Goal: Task Accomplishment & Management: Complete application form

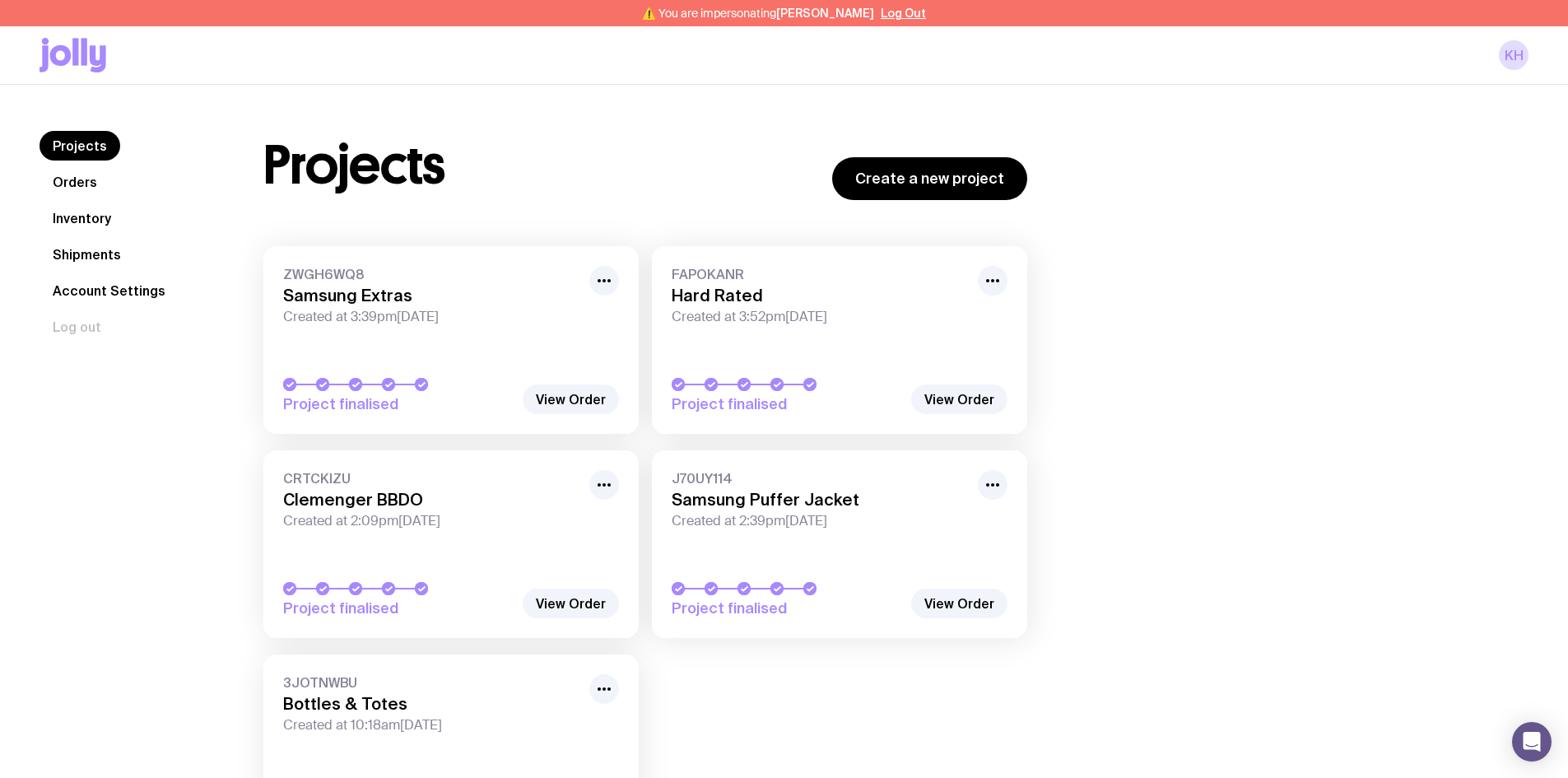
click at [101, 217] on link "Inventory" at bounding box center [82, 218] width 85 height 30
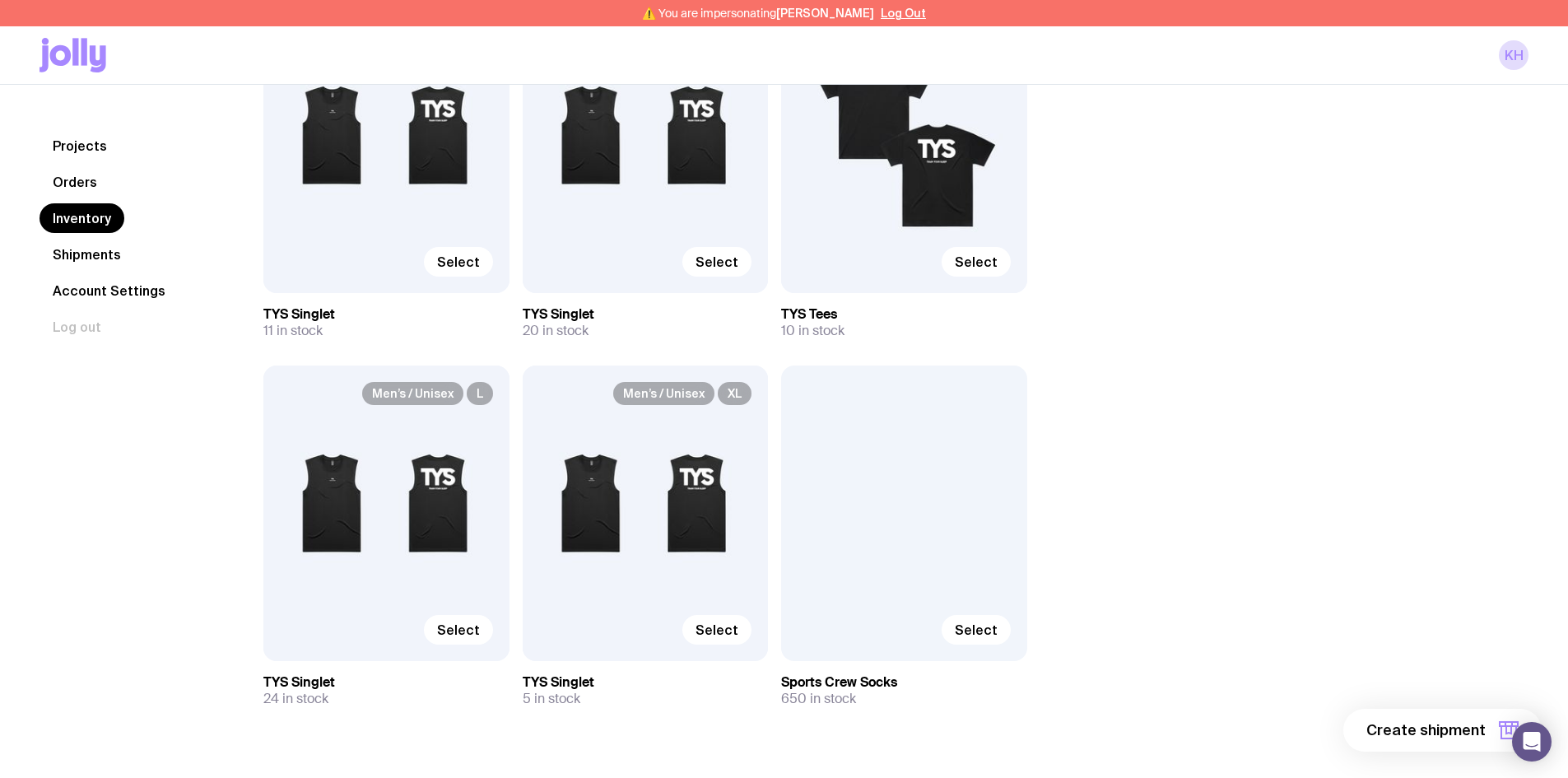
scroll to position [329, 0]
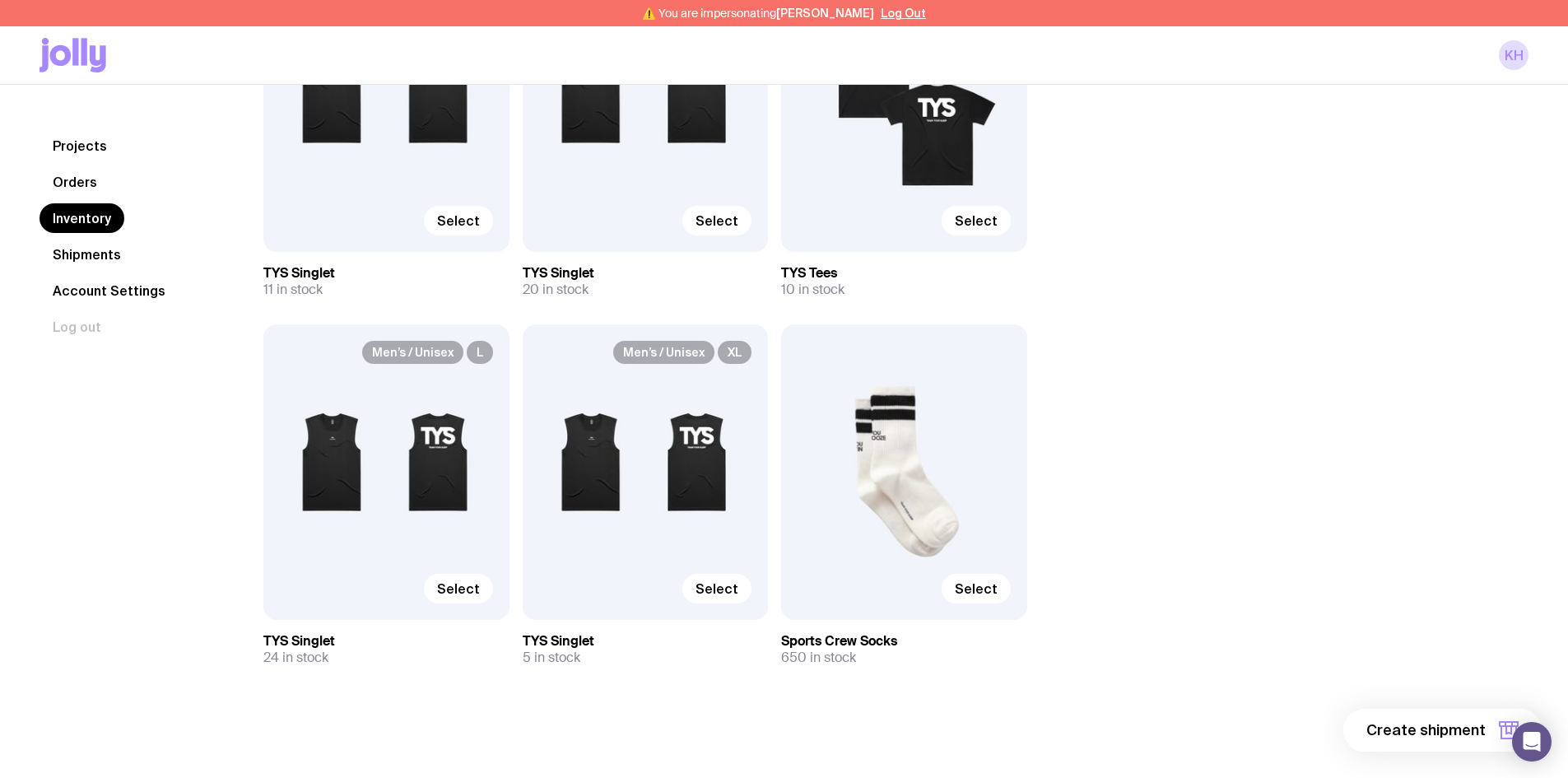
click at [1428, 729] on span "Create shipment" at bounding box center [1427, 731] width 120 height 20
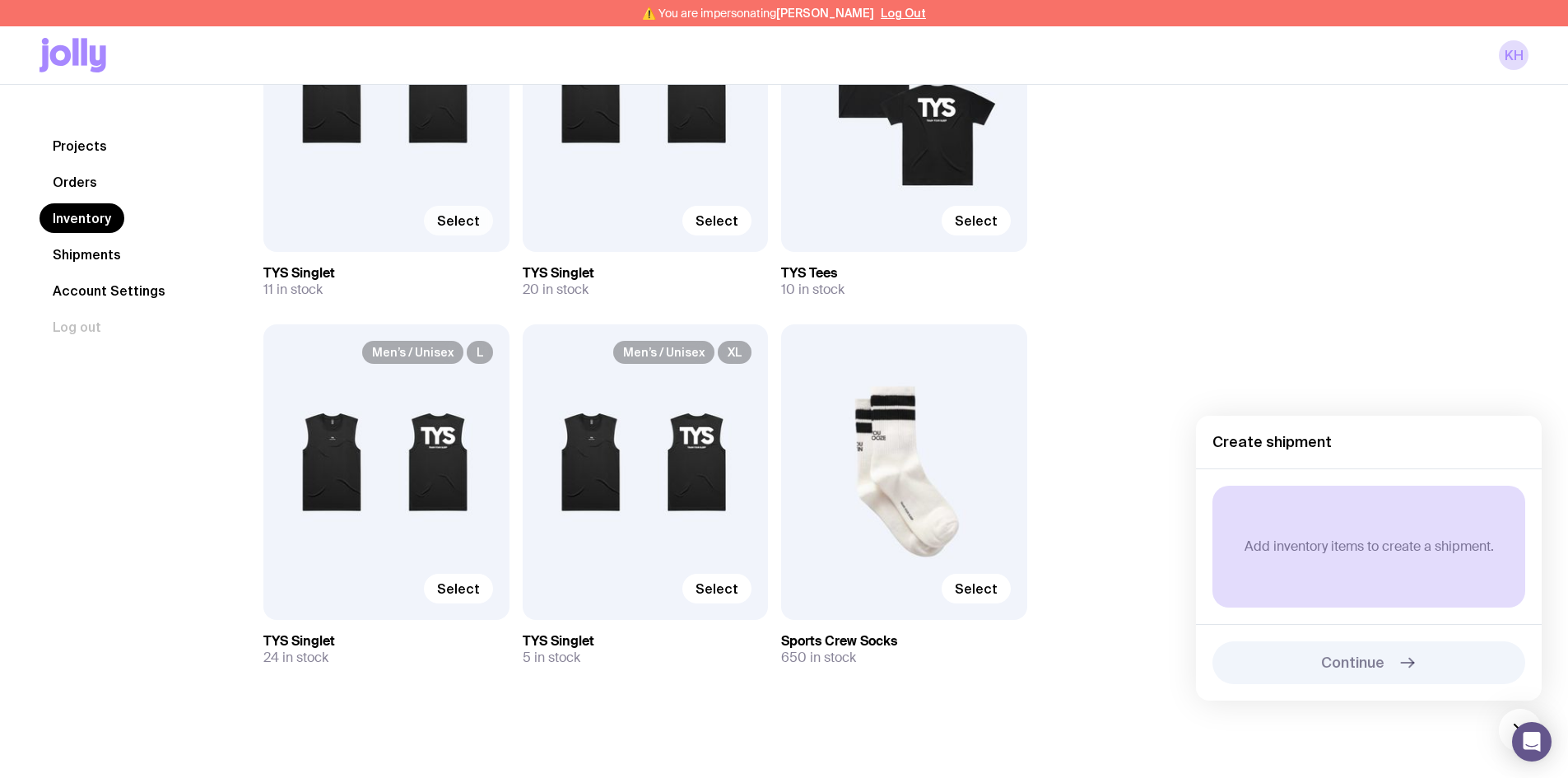
click at [469, 223] on span "Select" at bounding box center [458, 221] width 43 height 16
click at [0, 0] on input "Select" at bounding box center [0, 0] width 0 height 0
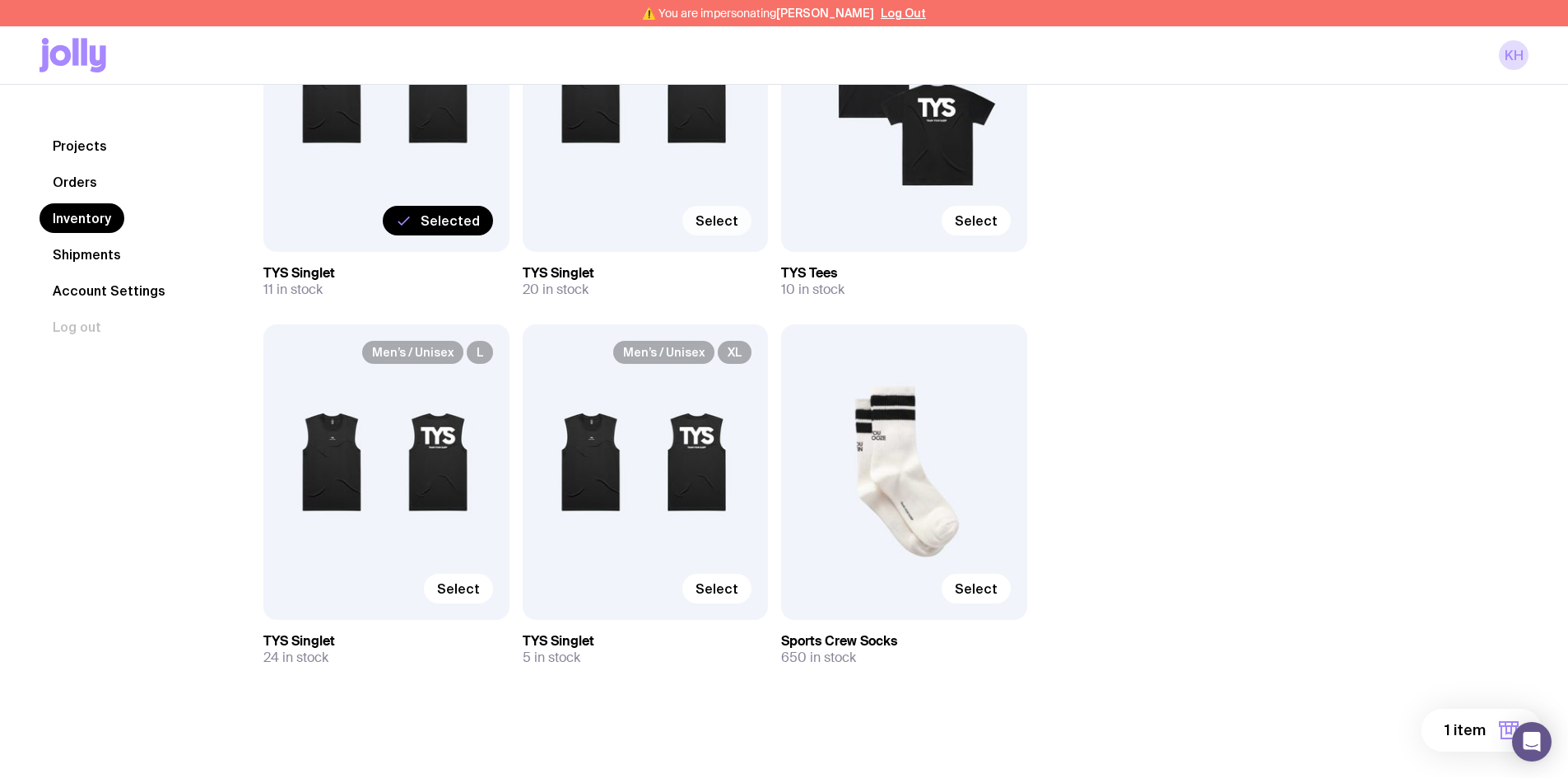
click at [718, 223] on span "Select" at bounding box center [716, 221] width 43 height 16
click at [0, 0] on input "Select" at bounding box center [0, 0] width 0 height 0
click at [995, 222] on span "Select" at bounding box center [976, 221] width 43 height 16
click at [0, 0] on input "Select" at bounding box center [0, 0] width 0 height 0
click at [474, 588] on span "Select" at bounding box center [458, 589] width 43 height 16
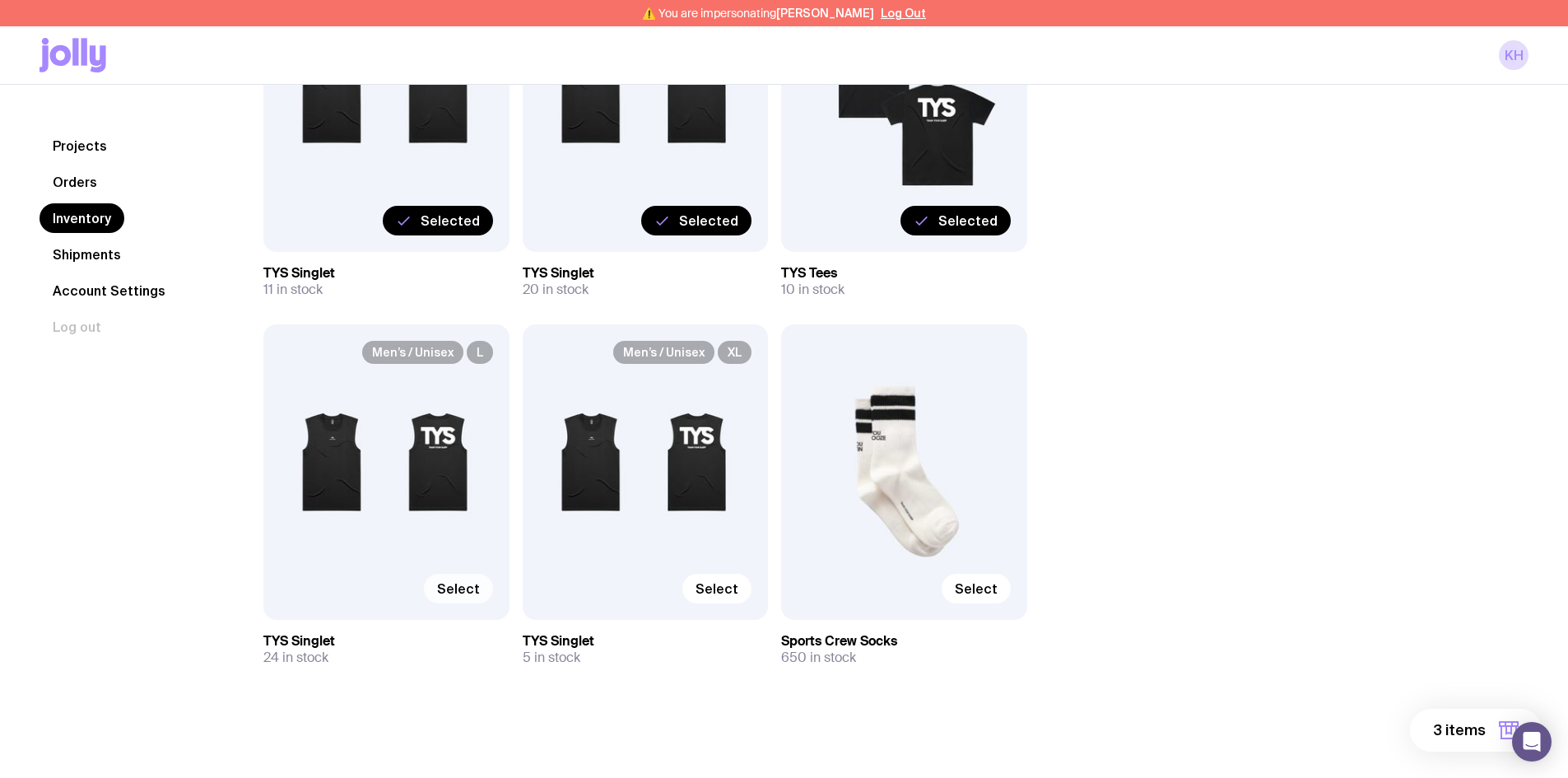
click at [0, 0] on input "Select" at bounding box center [0, 0] width 0 height 0
drag, startPoint x: 722, startPoint y: 591, endPoint x: 922, endPoint y: 591, distance: 200.0
click at [722, 591] on span "Select" at bounding box center [716, 589] width 43 height 16
click at [0, 0] on input "Select" at bounding box center [0, 0] width 0 height 0
click at [990, 594] on span "Select" at bounding box center [976, 589] width 43 height 16
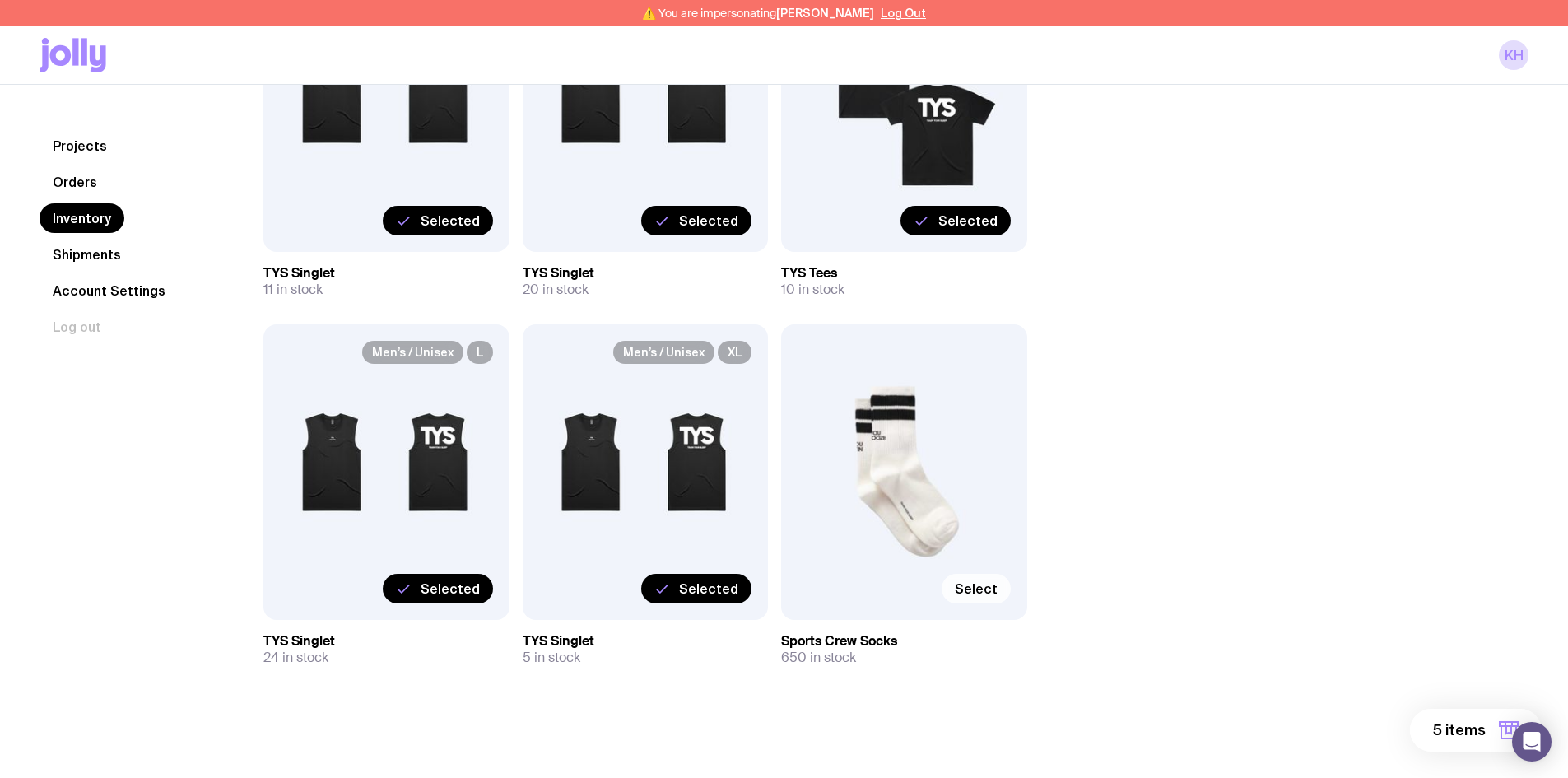
click at [0, 0] on input "Select" at bounding box center [0, 0] width 0 height 0
click at [1448, 724] on span "6 items" at bounding box center [1458, 731] width 53 height 20
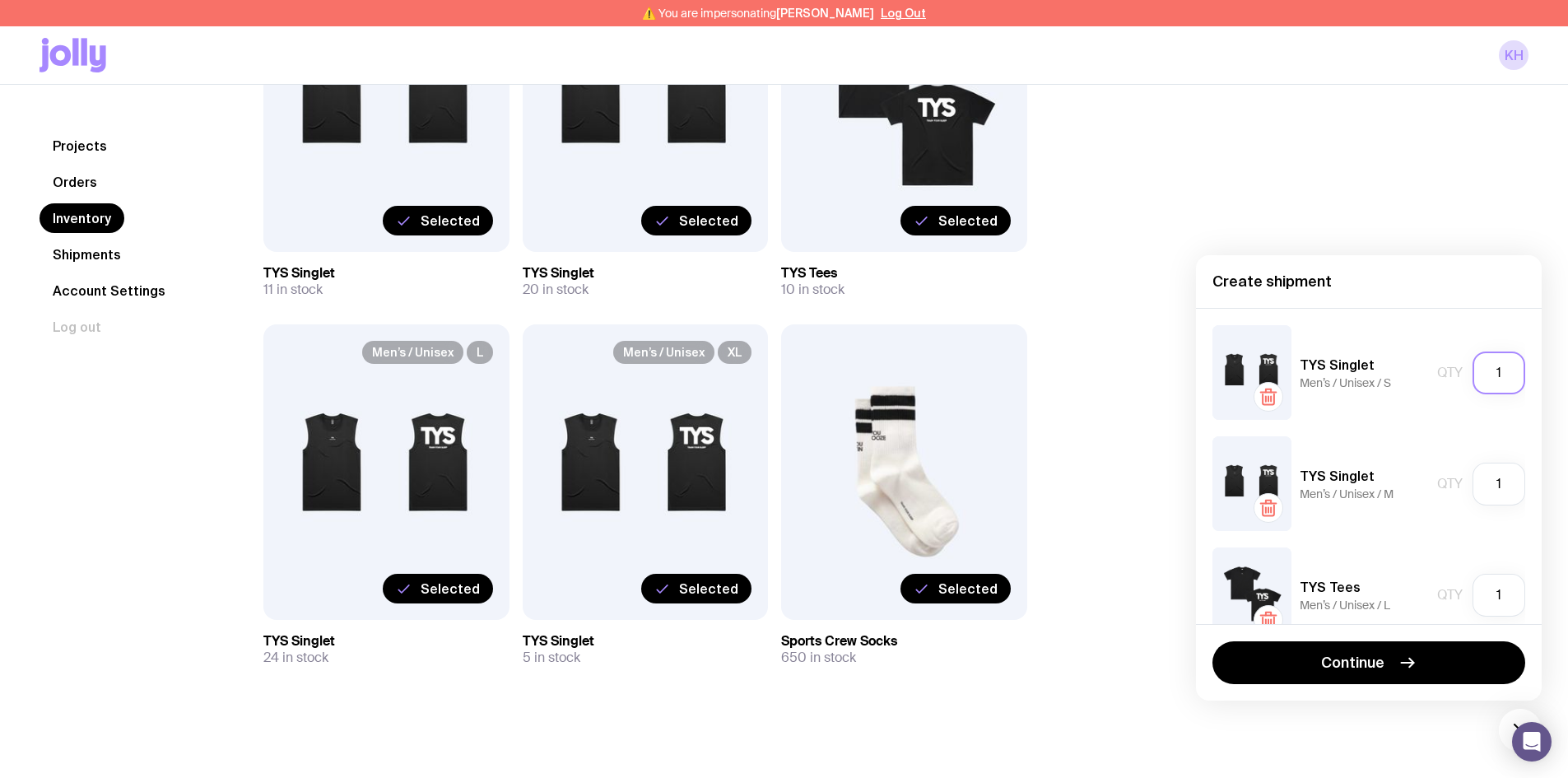
click at [1497, 375] on input "1" at bounding box center [1499, 372] width 53 height 43
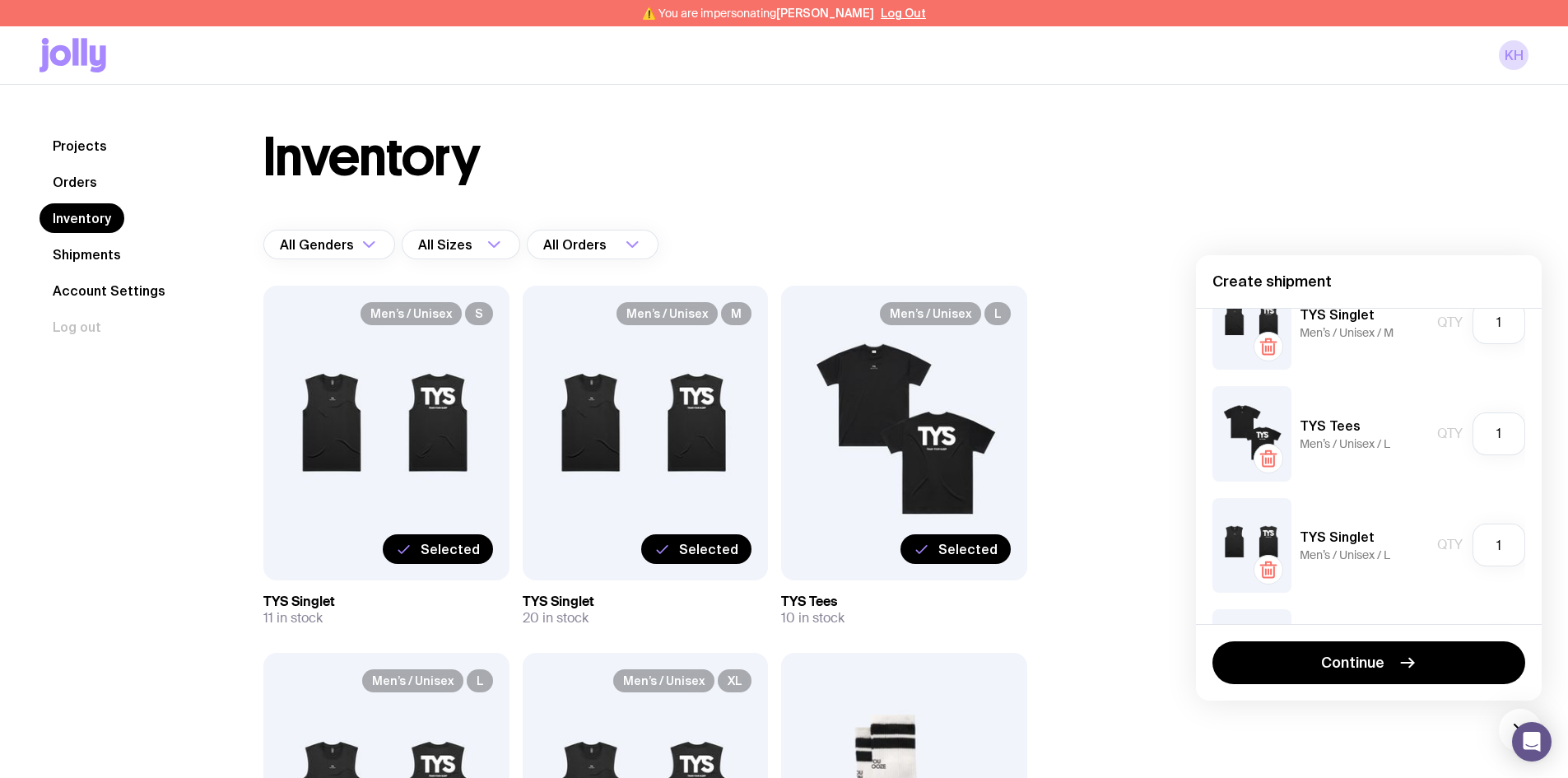
scroll to position [165, 0]
click at [1502, 322] on input "1" at bounding box center [1499, 319] width 53 height 43
click at [1496, 316] on input "1" at bounding box center [1499, 319] width 53 height 43
click at [1493, 328] on input "1" at bounding box center [1499, 319] width 53 height 43
click at [1496, 322] on input "1" at bounding box center [1499, 319] width 53 height 43
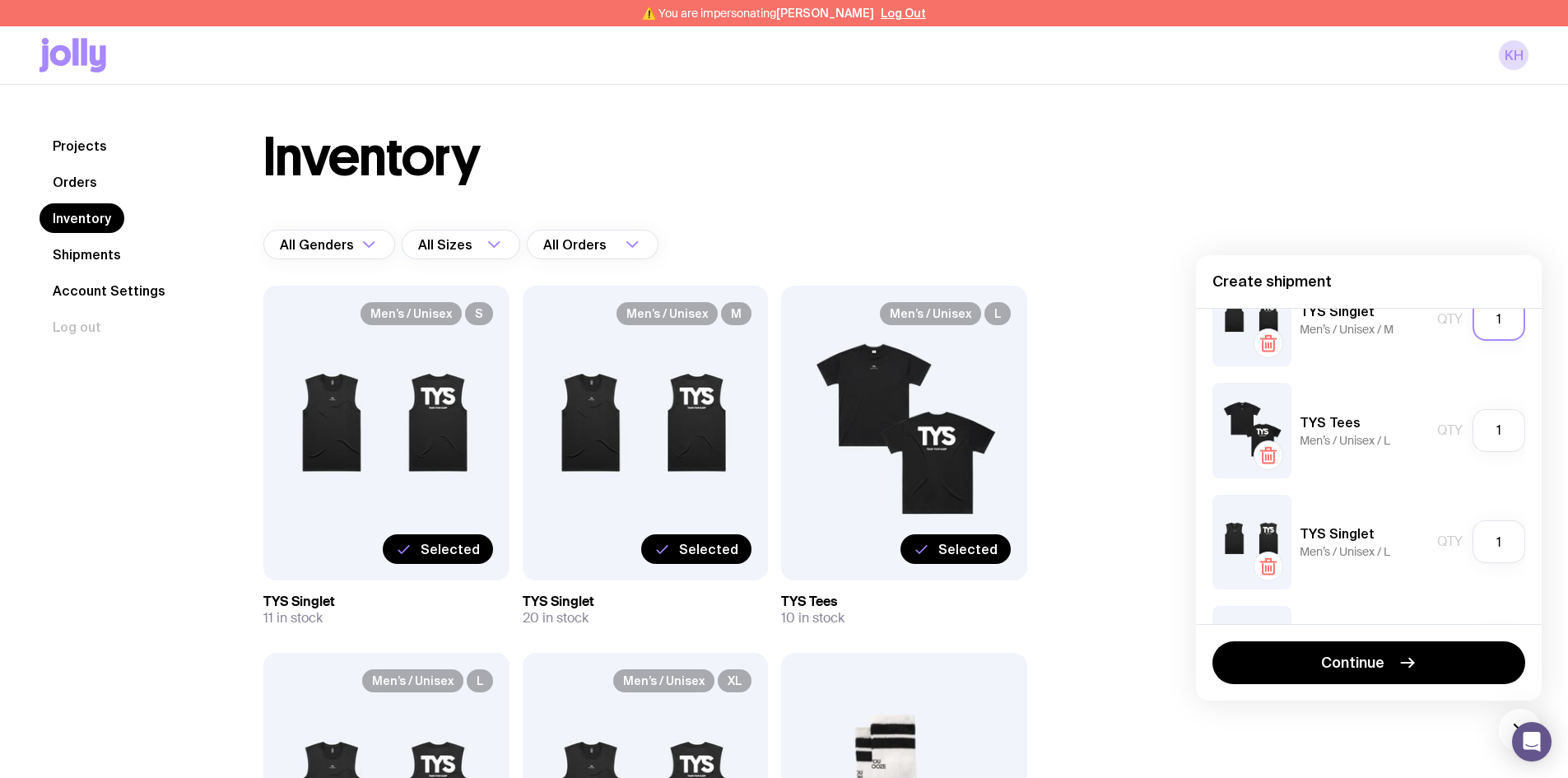
click at [1496, 322] on input "1" at bounding box center [1499, 319] width 53 height 43
type input "11"
drag, startPoint x: 1489, startPoint y: 437, endPoint x: 1468, endPoint y: 429, distance: 22.5
click at [1473, 432] on input "1" at bounding box center [1499, 430] width 53 height 43
type input "10"
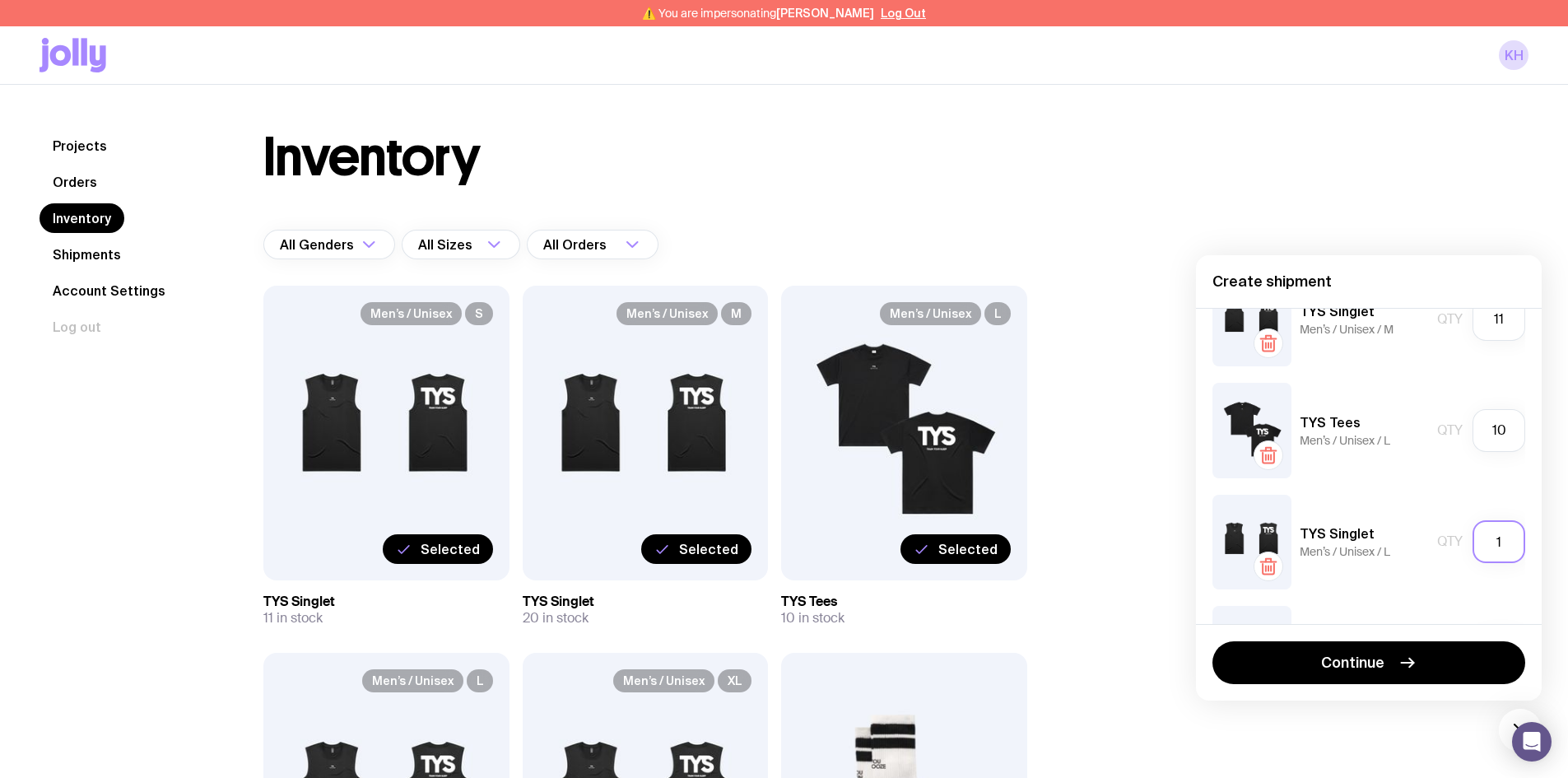
click at [1505, 543] on input "1" at bounding box center [1499, 542] width 53 height 43
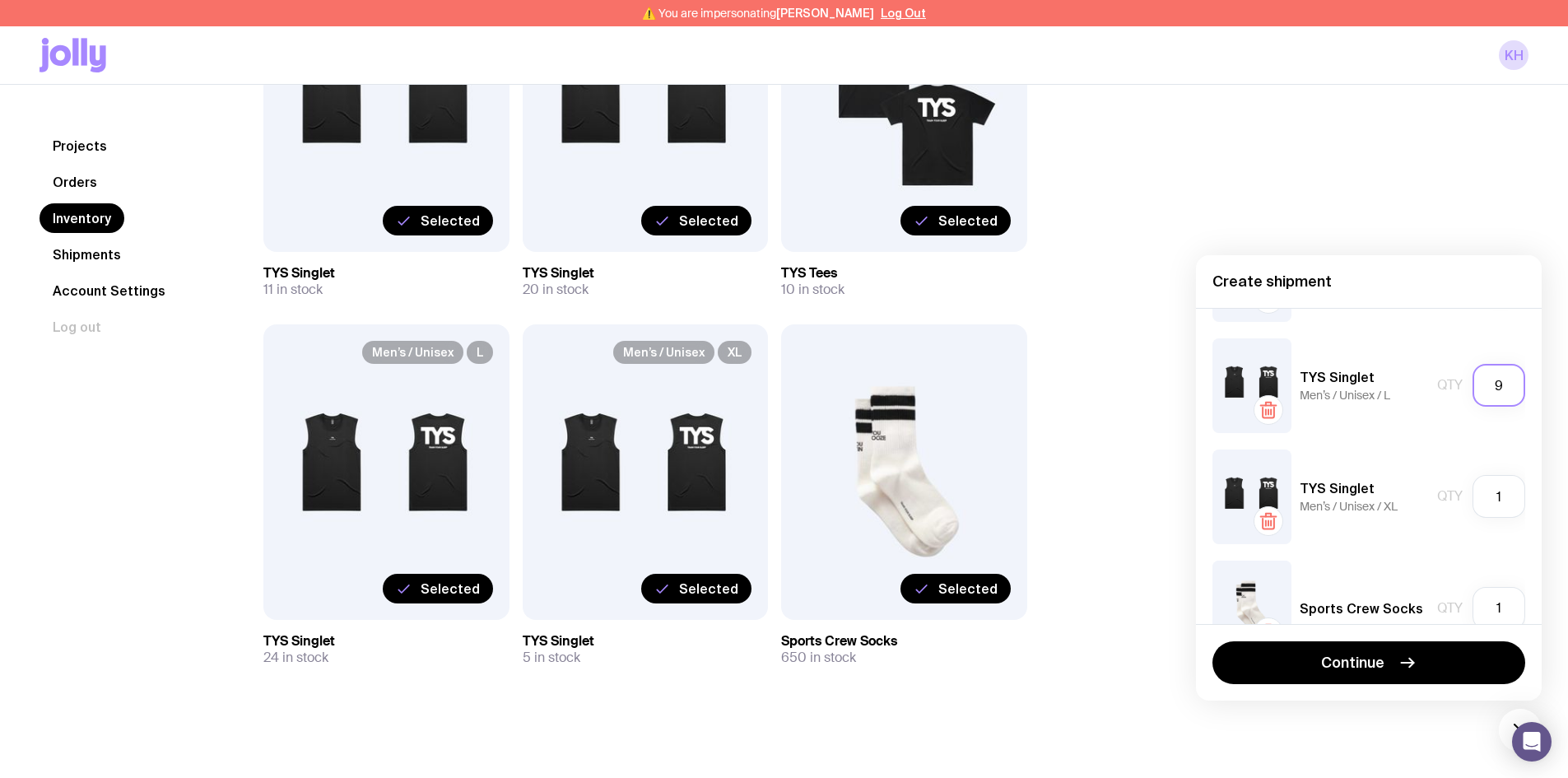
scroll to position [330, 0]
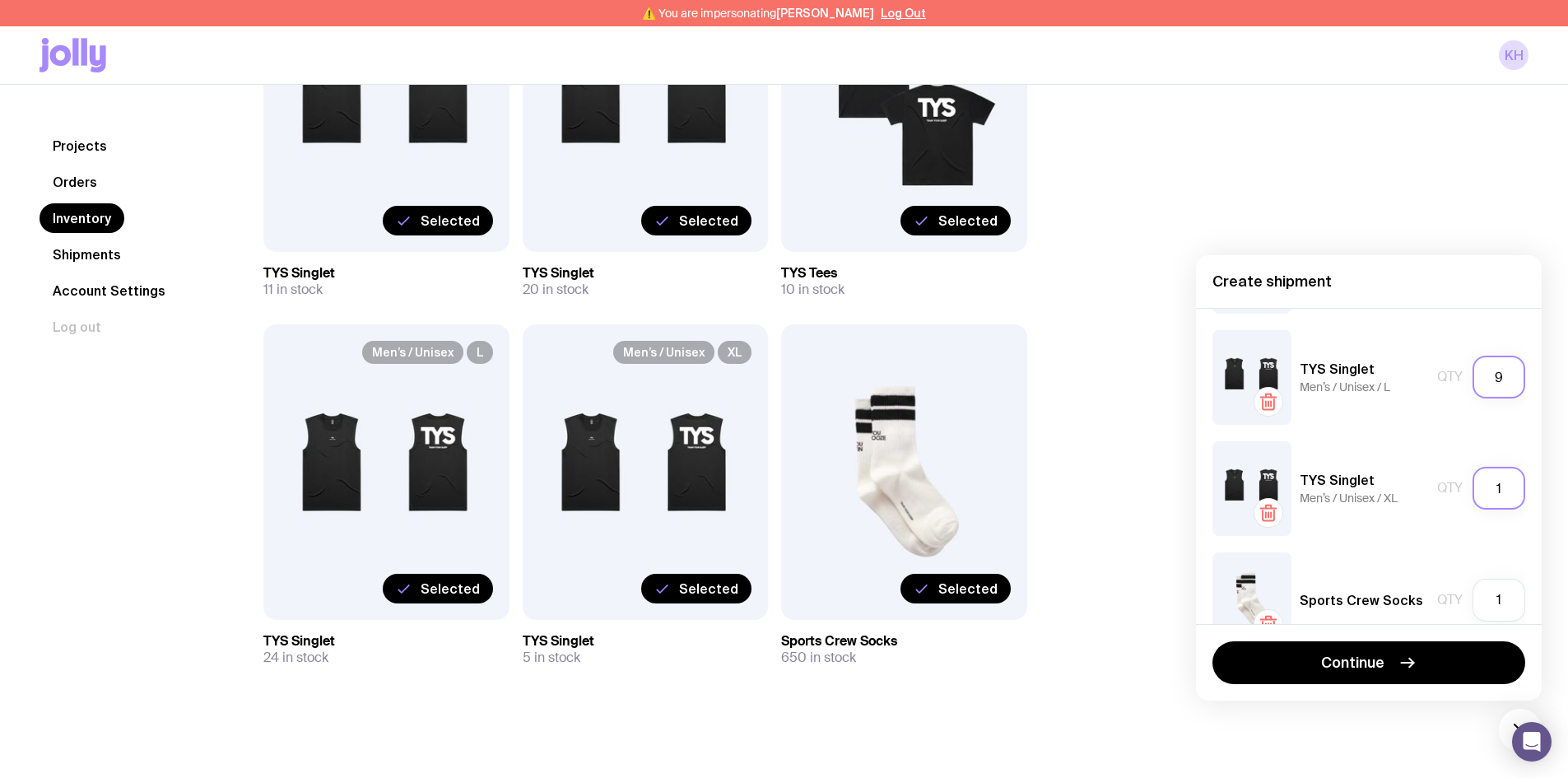
type input "9"
click at [1491, 499] on input "1" at bounding box center [1499, 488] width 53 height 43
type input "5"
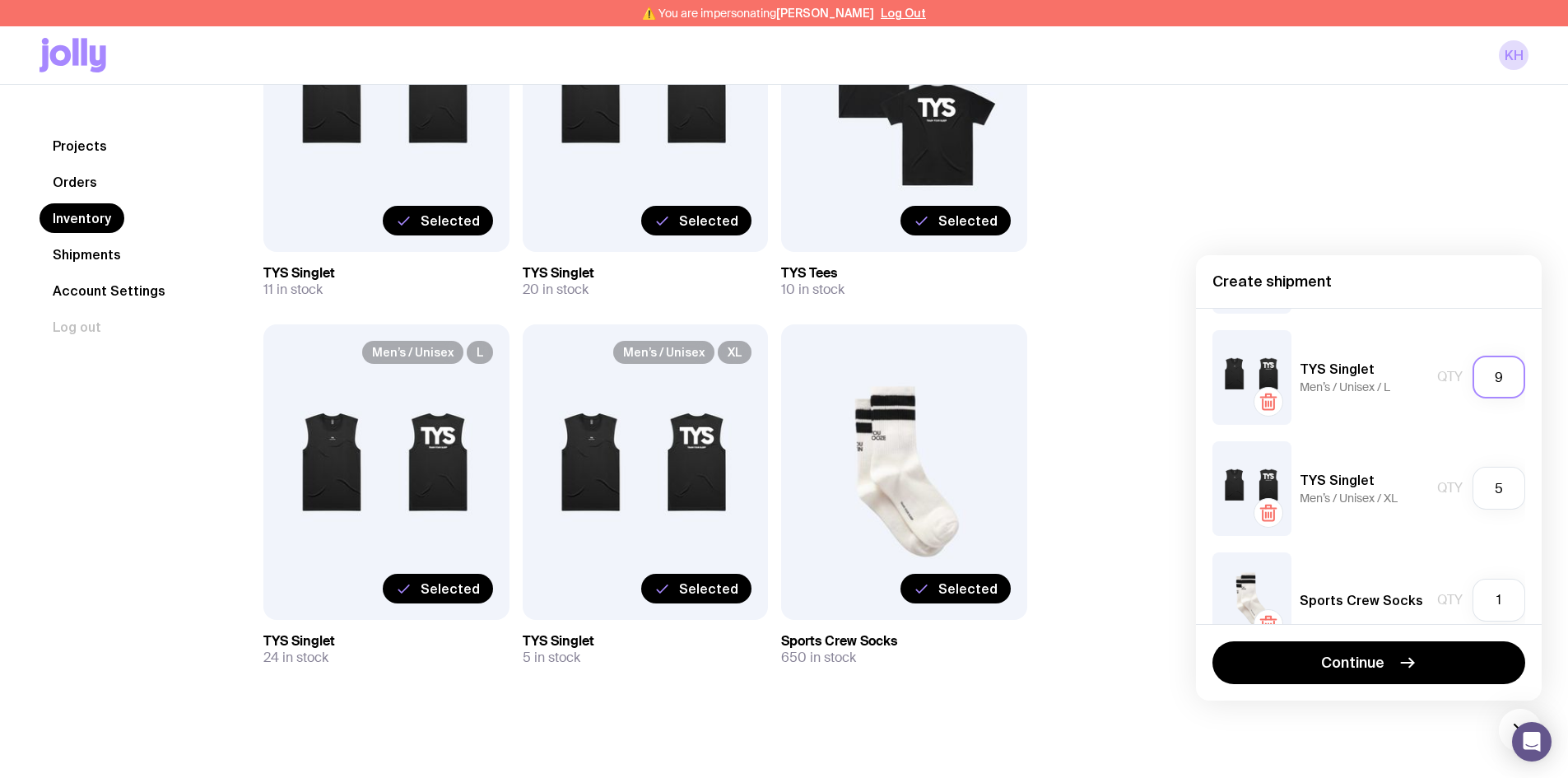
click at [1481, 375] on input "9" at bounding box center [1499, 377] width 53 height 43
type input "10"
click at [1390, 325] on div "TYS Singlet Men’s / Unisex / S Qty 1 TYS Singlet Men’s / Unisex / M Qty 11 TYS …" at bounding box center [1369, 466] width 346 height 316
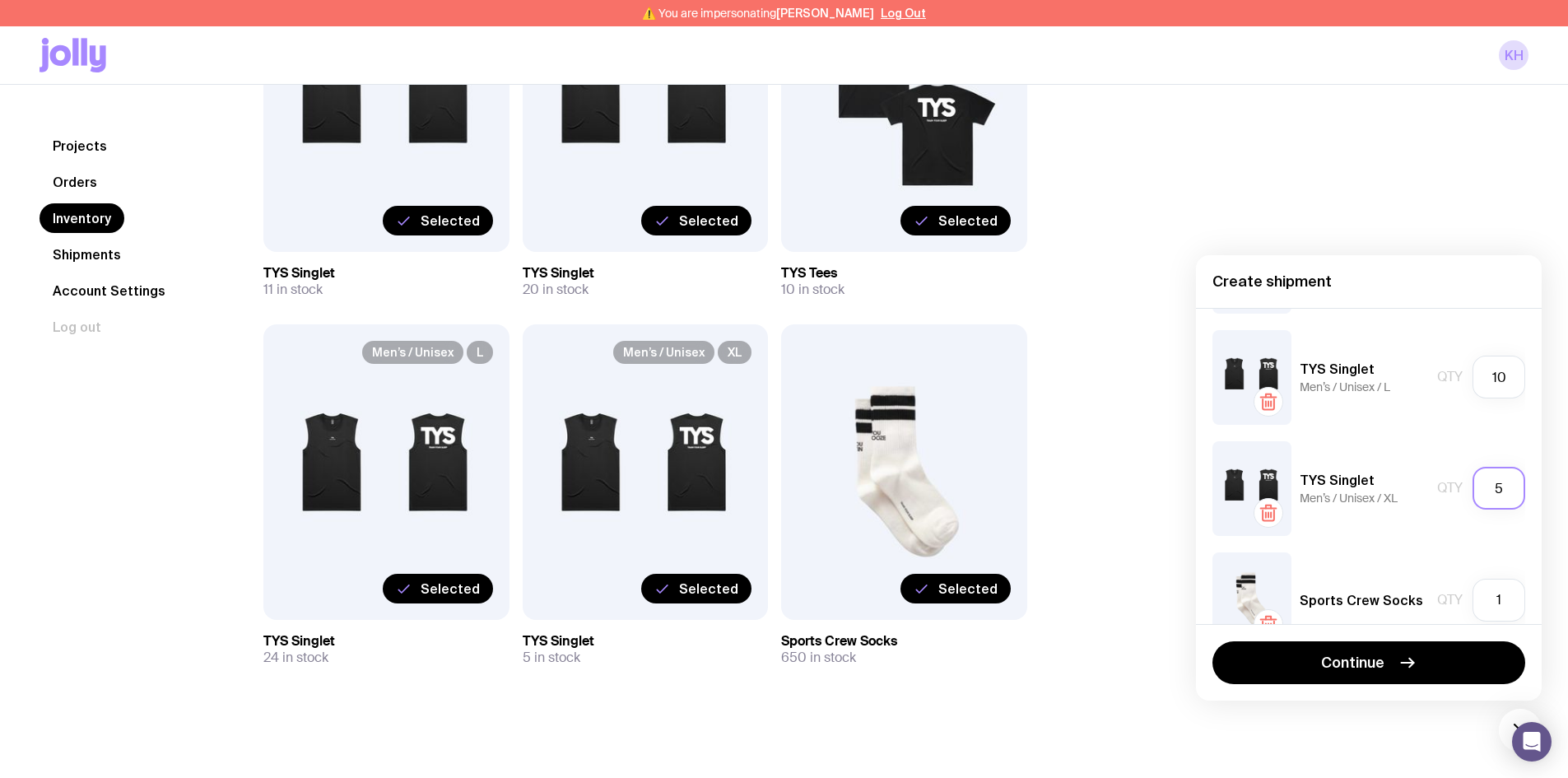
click at [1481, 487] on input "5" at bounding box center [1499, 488] width 53 height 43
type input "5"
click at [1488, 605] on input "1" at bounding box center [1499, 600] width 53 height 43
type textarea "5"
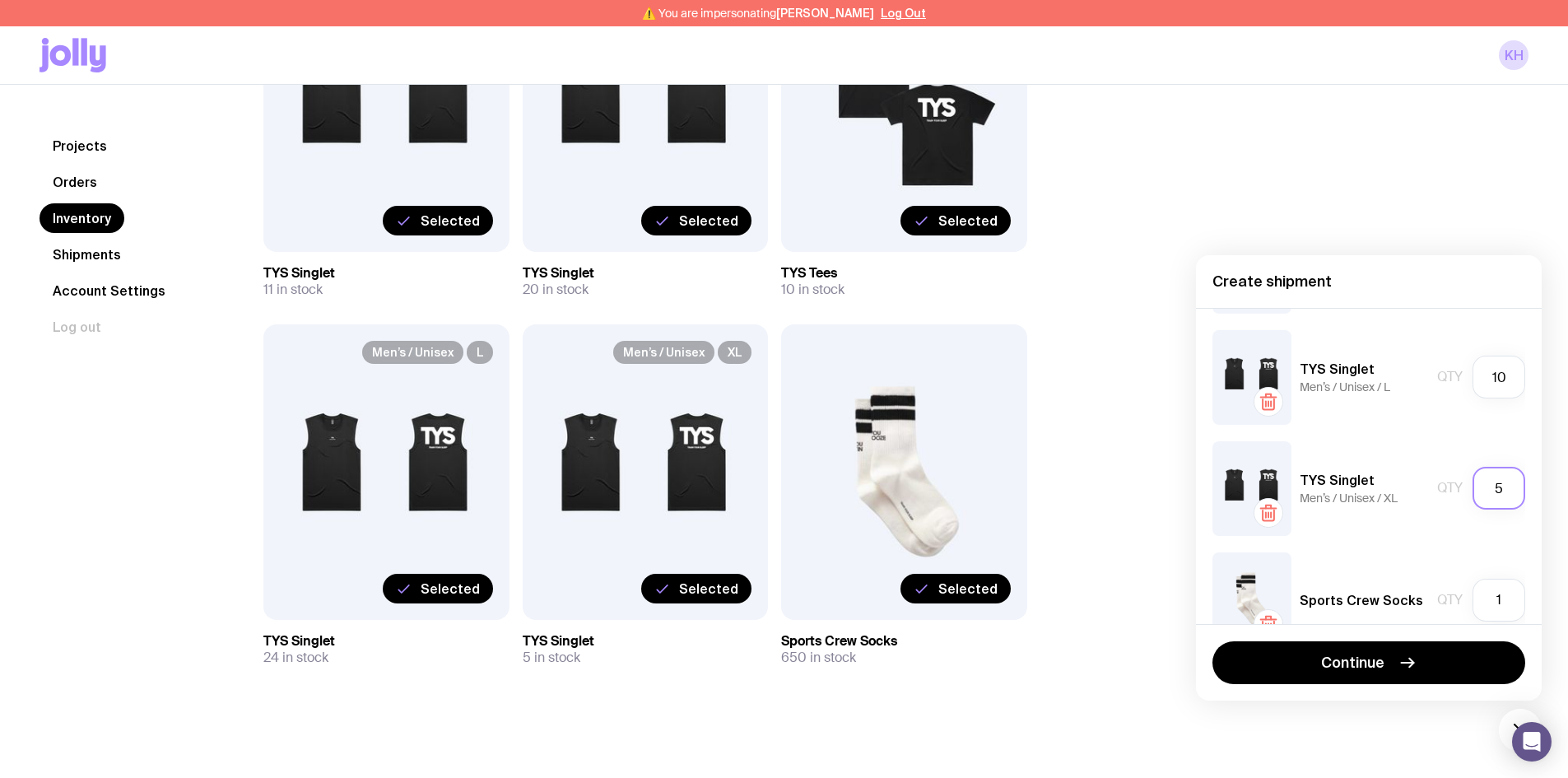
drag, startPoint x: 1497, startPoint y: 492, endPoint x: 1461, endPoint y: 486, distance: 36.5
click at [1473, 486] on input "5" at bounding box center [1499, 488] width 53 height 43
type input "5"
click at [1492, 601] on input "1" at bounding box center [1499, 600] width 53 height 43
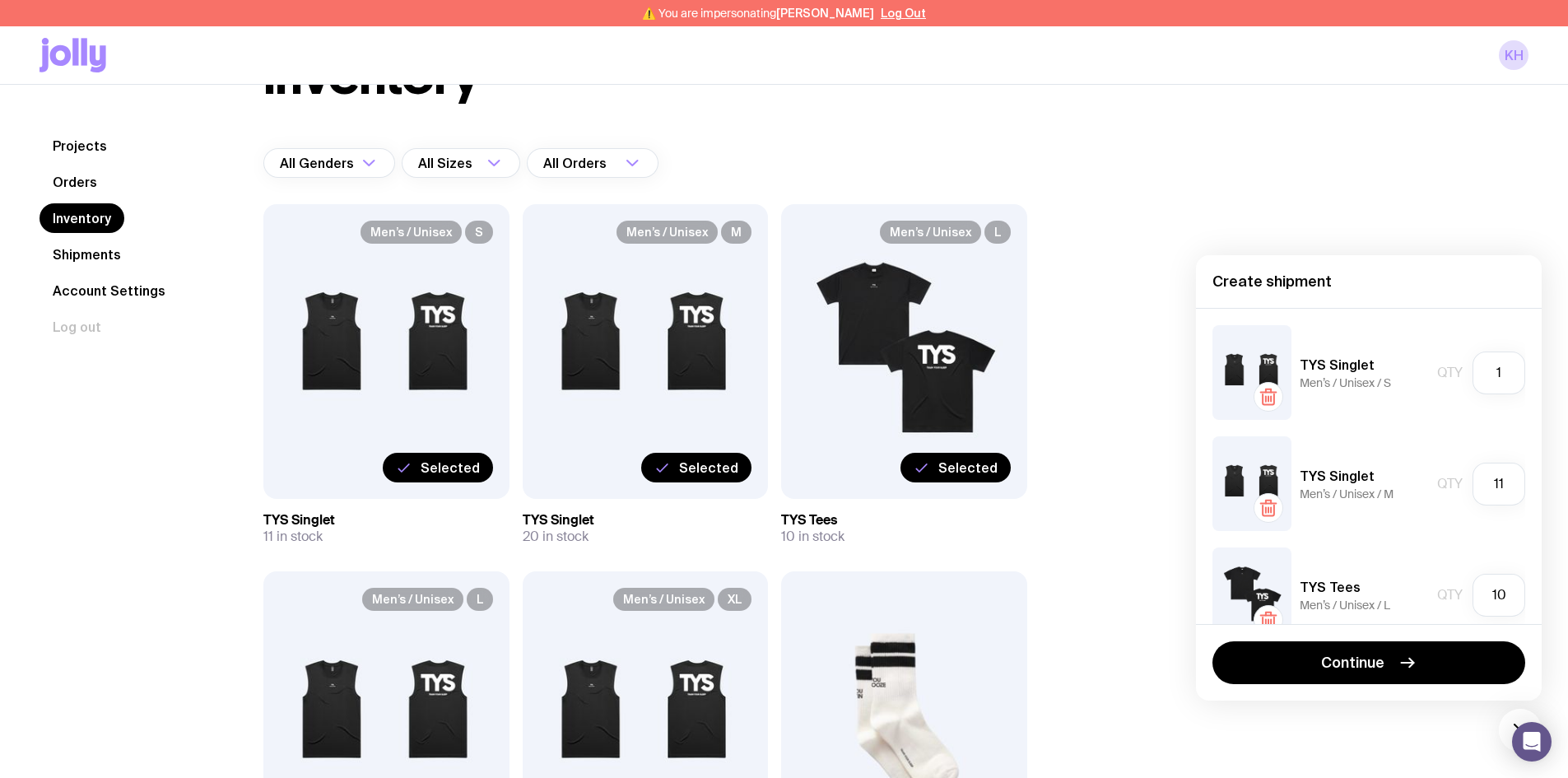
scroll to position [0, 0]
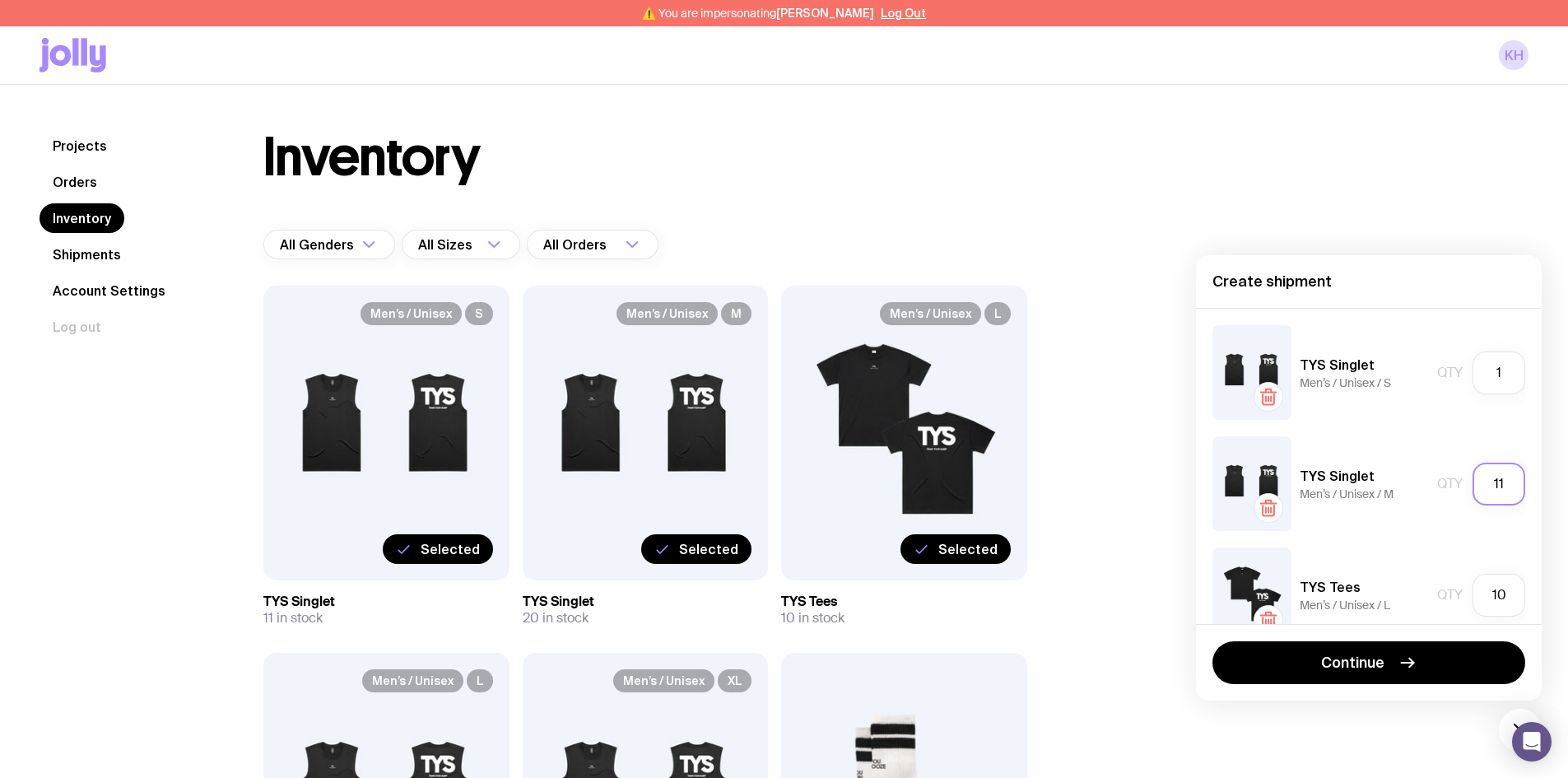
click at [1491, 485] on input "11" at bounding box center [1499, 484] width 53 height 43
type input "20"
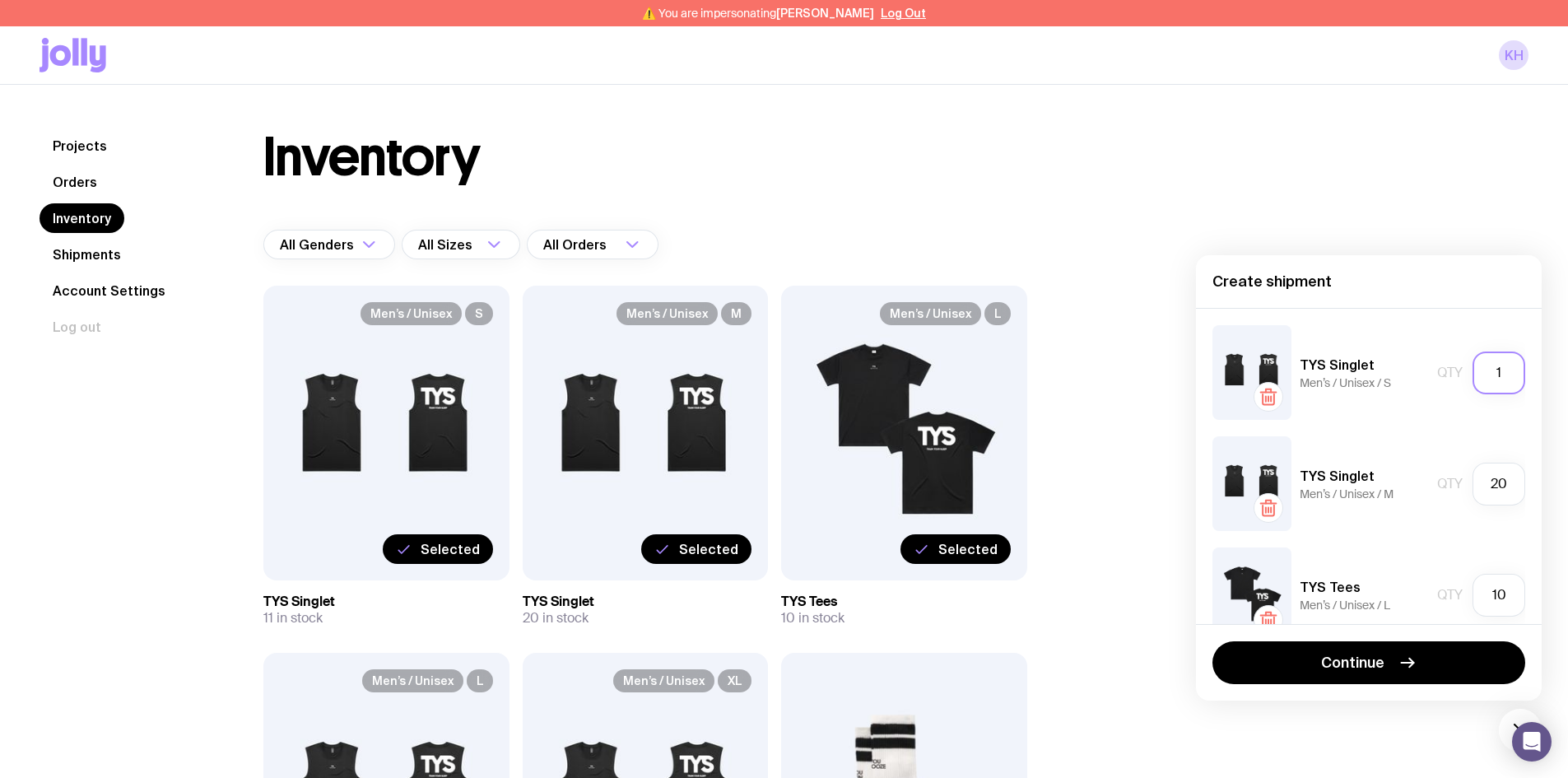
click at [1490, 370] on input "1" at bounding box center [1499, 372] width 53 height 43
type input "11"
click at [1496, 479] on input "20" at bounding box center [1499, 484] width 53 height 43
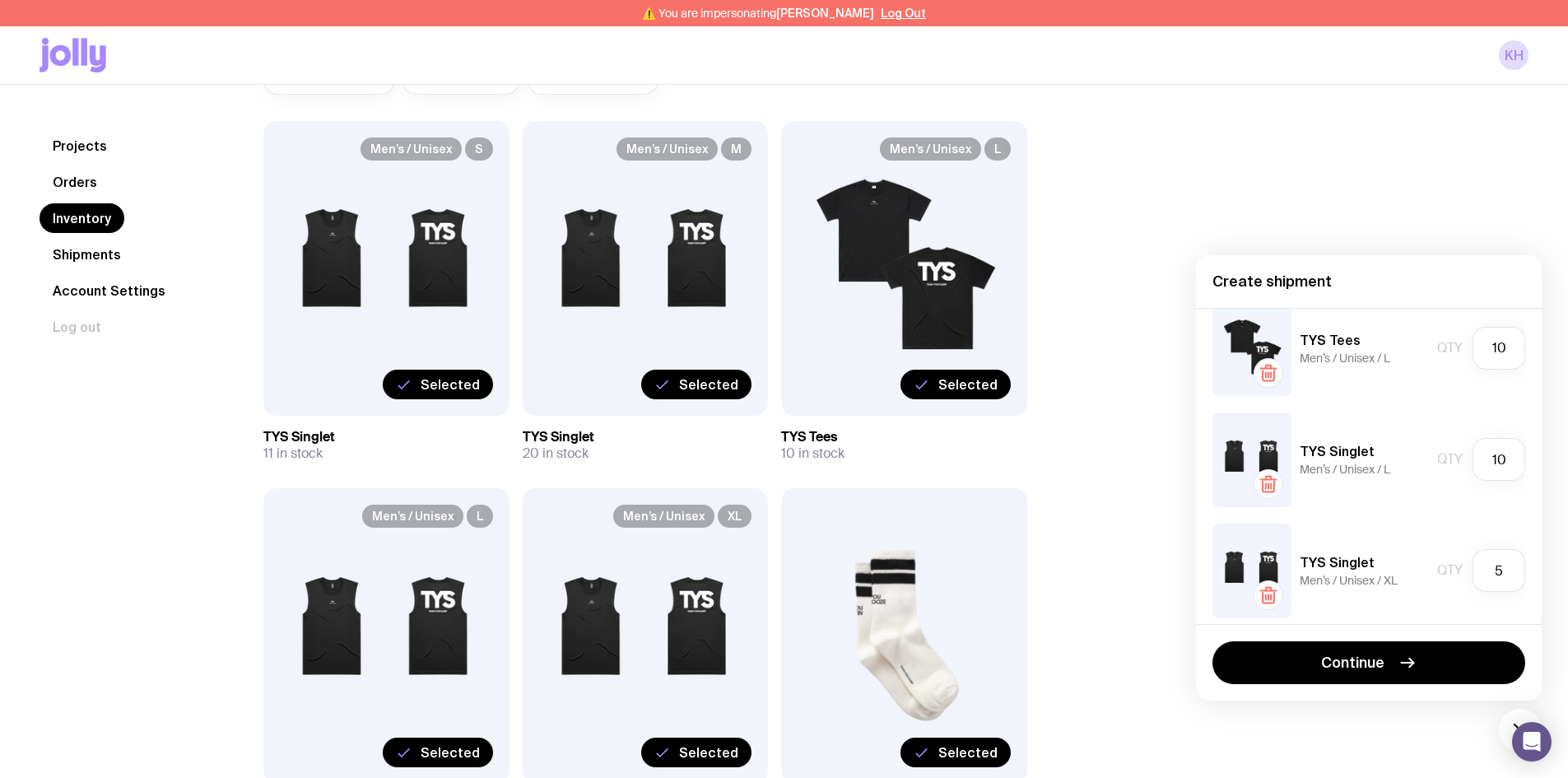
scroll to position [247, 0]
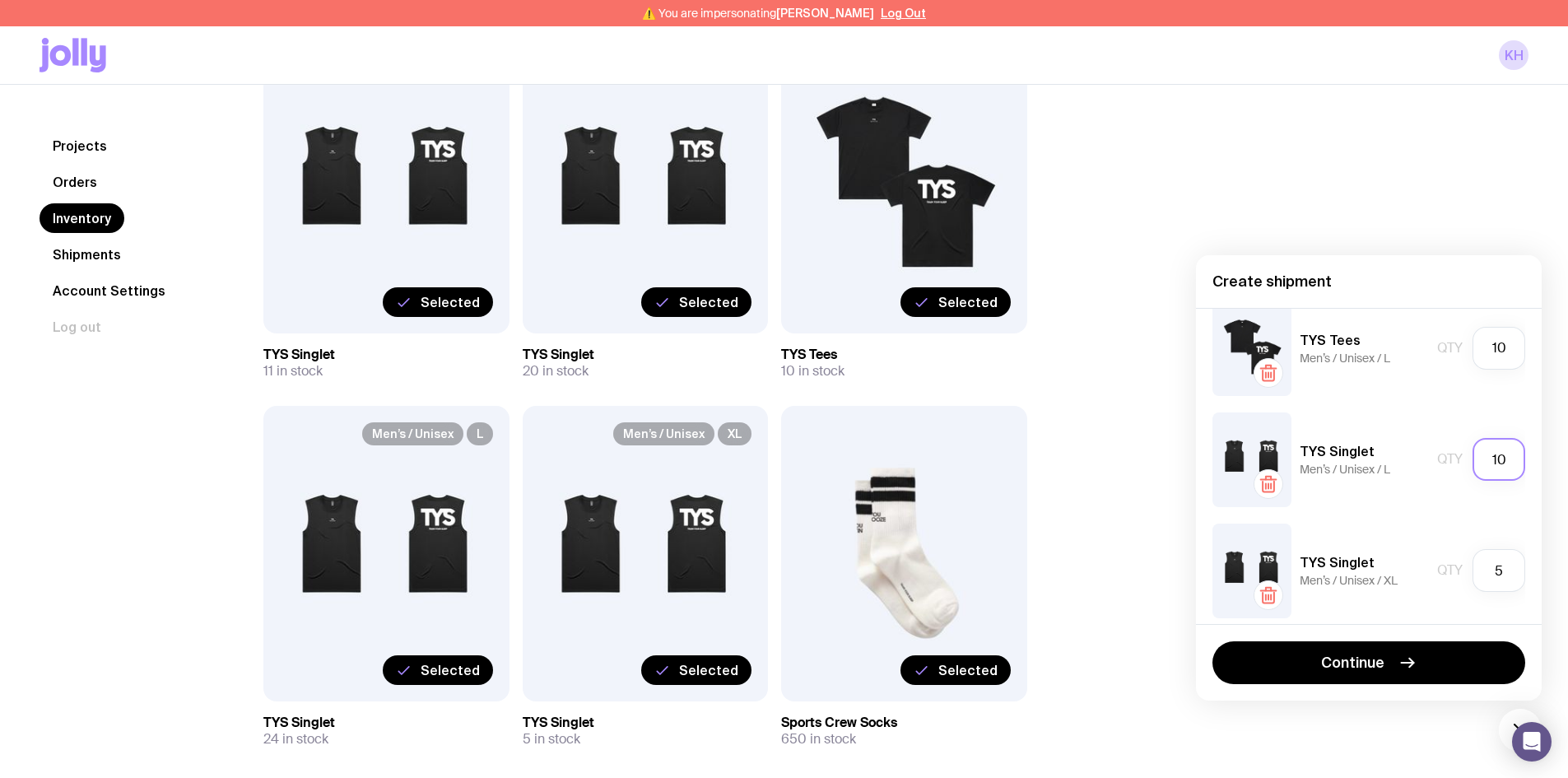
click at [1482, 471] on input "10" at bounding box center [1499, 459] width 53 height 43
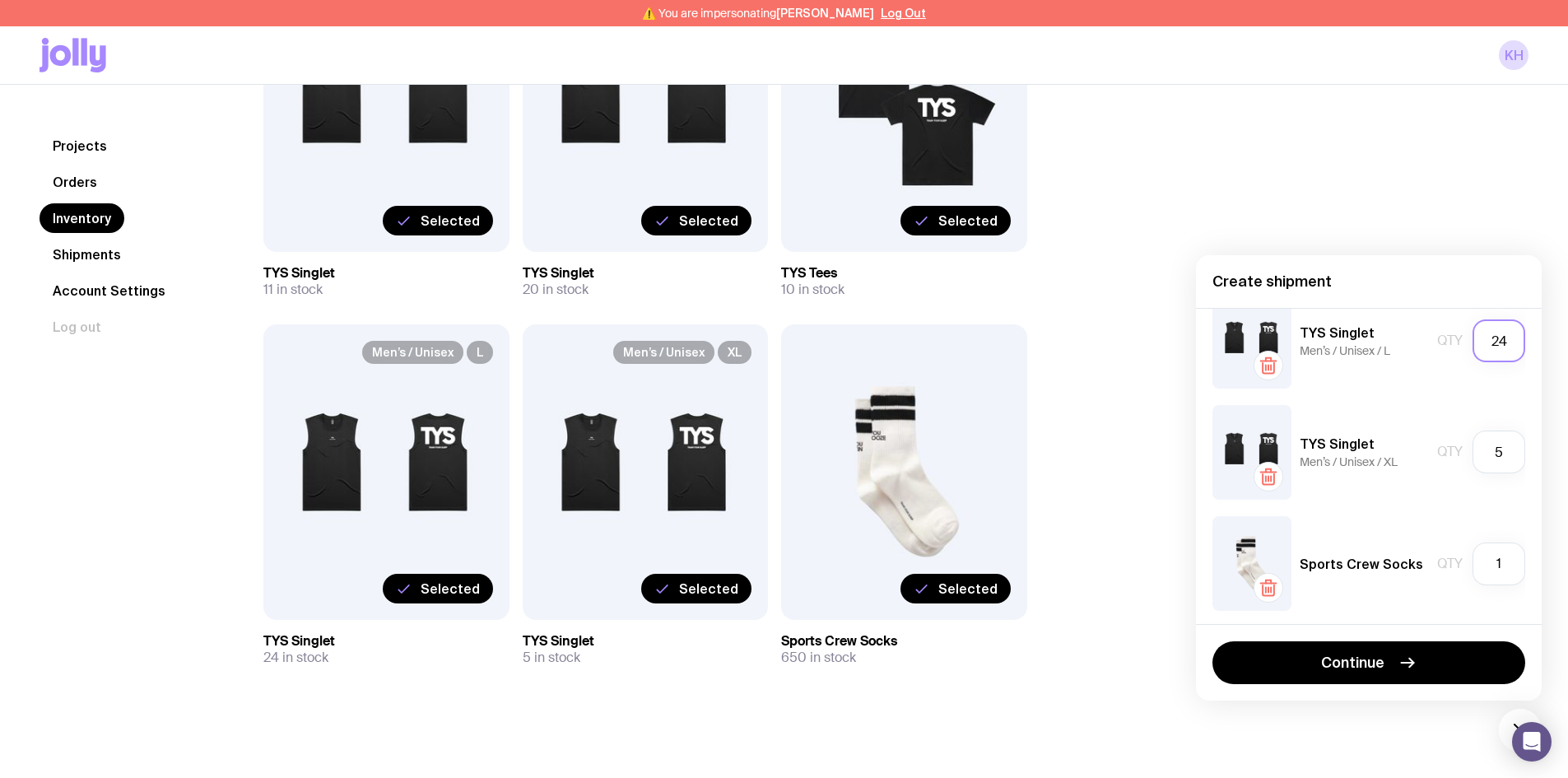
scroll to position [369, 0]
type input "24"
click at [1506, 559] on input "1" at bounding box center [1499, 561] width 53 height 43
drag, startPoint x: 1500, startPoint y: 559, endPoint x: 1477, endPoint y: 559, distance: 23.0
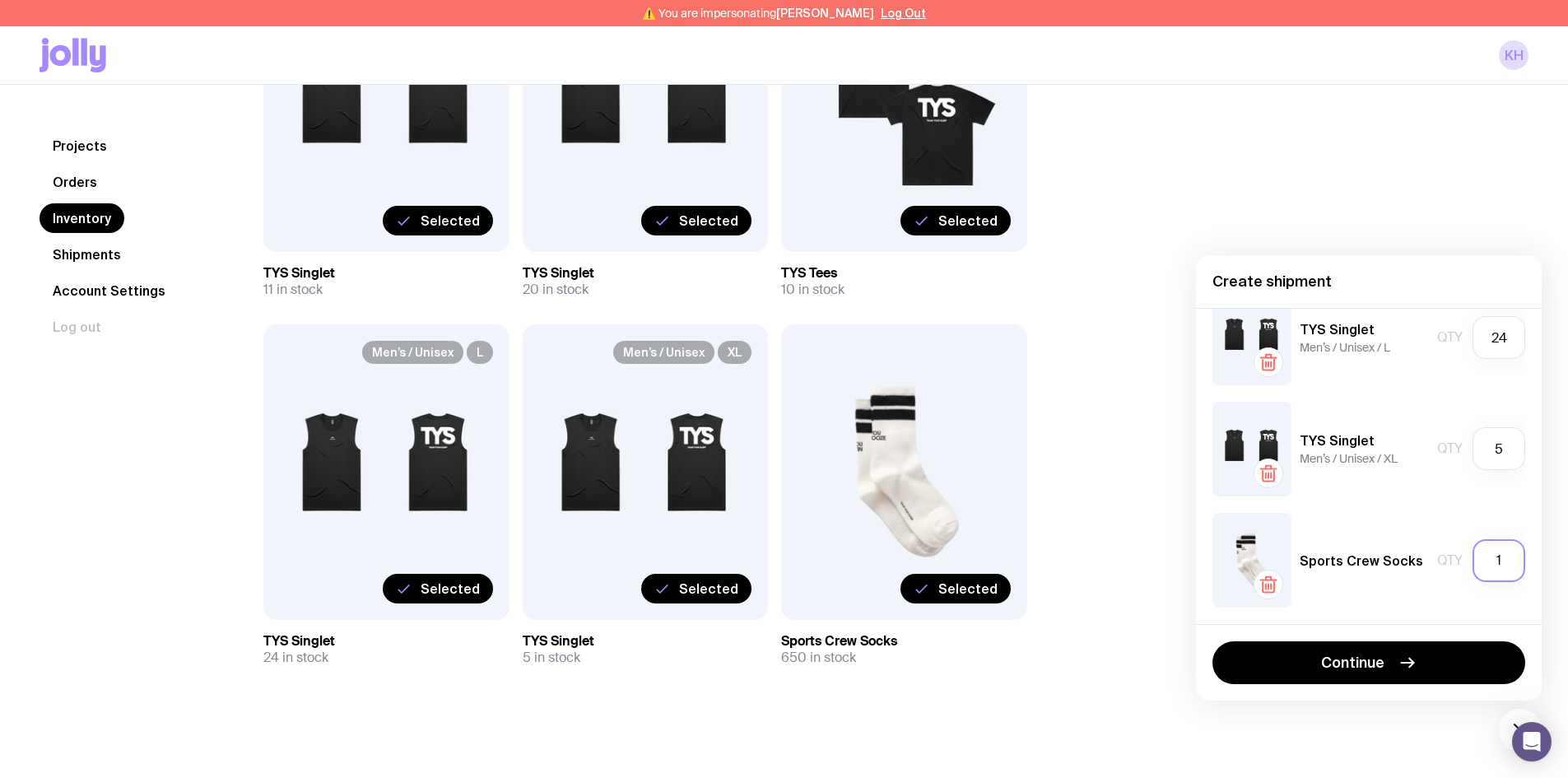
click at [1477, 559] on input "1" at bounding box center [1499, 561] width 53 height 43
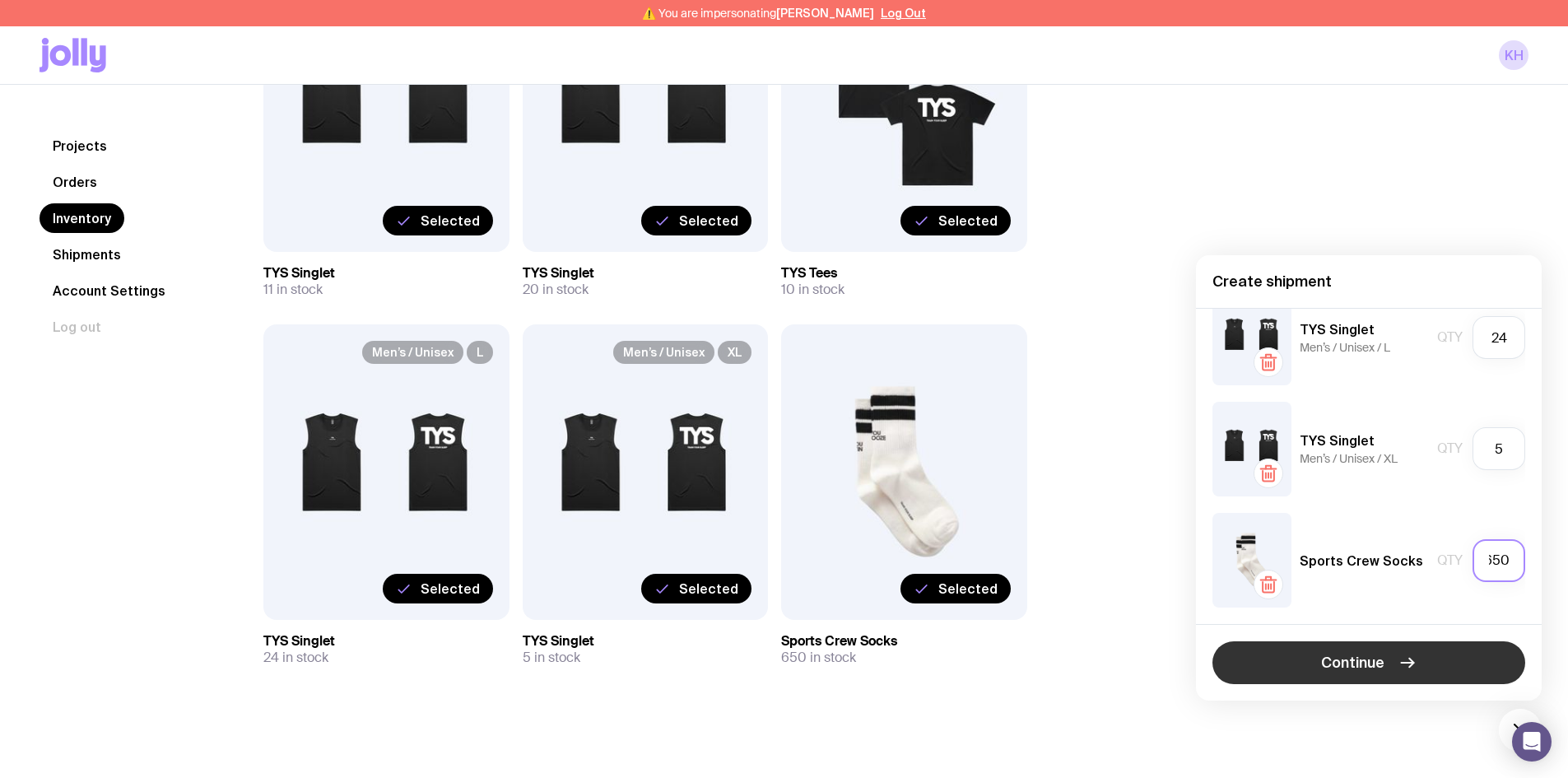
type input "650"
click at [1378, 666] on span "Continue" at bounding box center [1353, 663] width 63 height 20
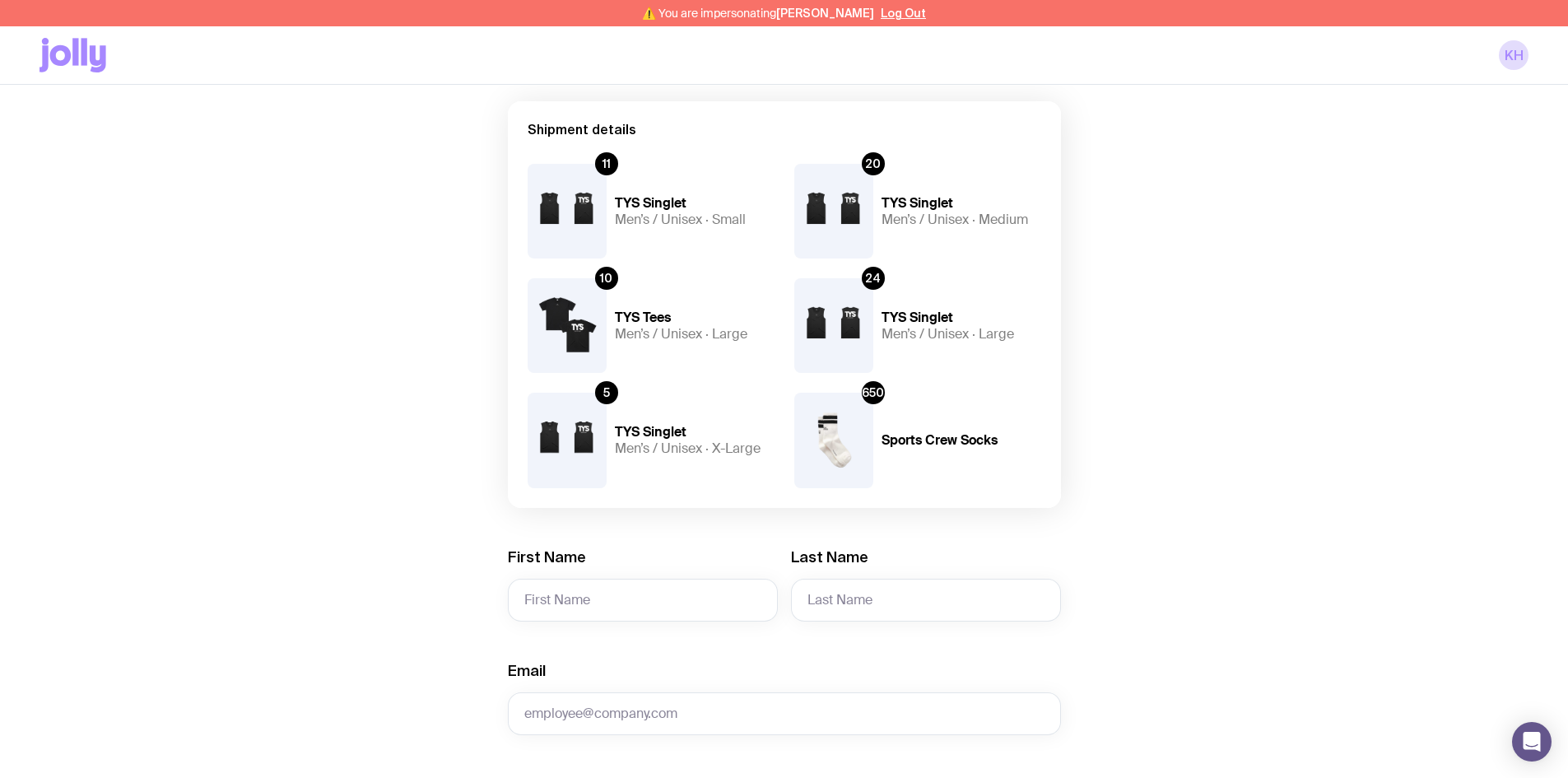
scroll to position [330, 0]
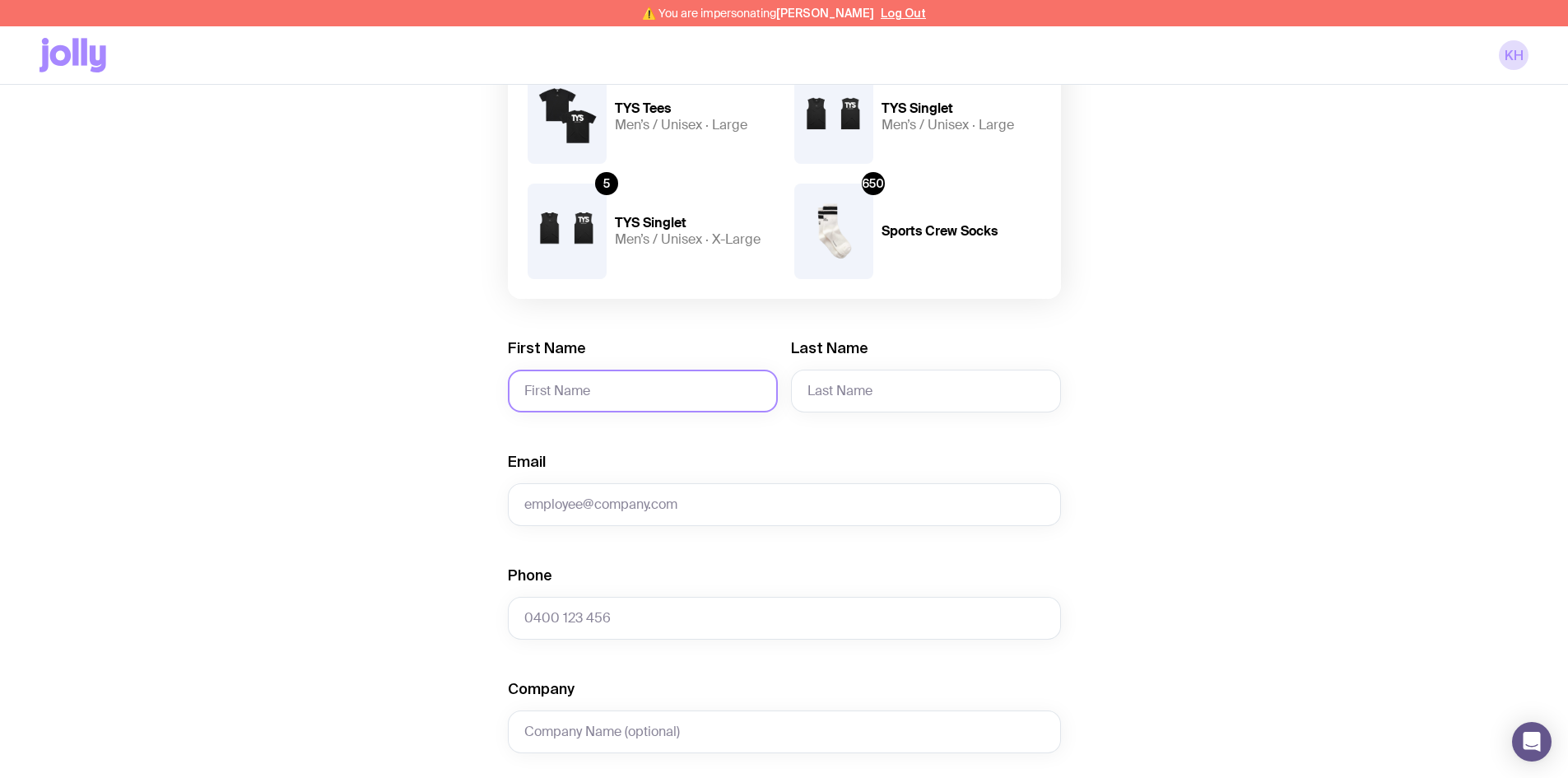
click at [570, 383] on input "First Name" at bounding box center [643, 390] width 270 height 43
type input "Jason"
click at [868, 383] on input "Last Name" at bounding box center [926, 390] width 270 height 43
paste input "Munro"
type input "Munro"
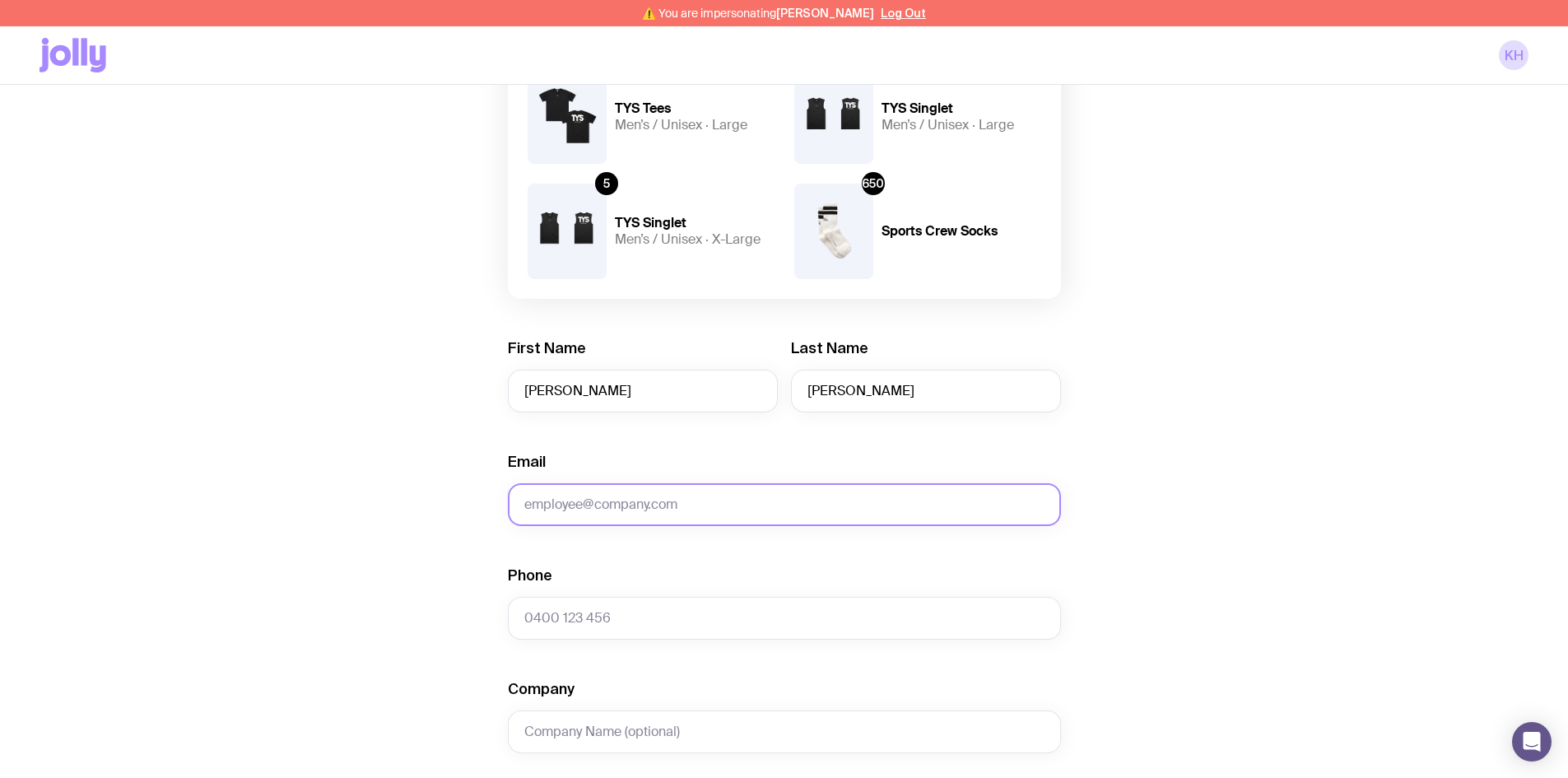
click at [640, 501] on input "Email" at bounding box center [784, 504] width 553 height 43
paste input "rachel.dan@clemengerbbdo.com"
type input "rachel.dan@clemengerbbdo.com"
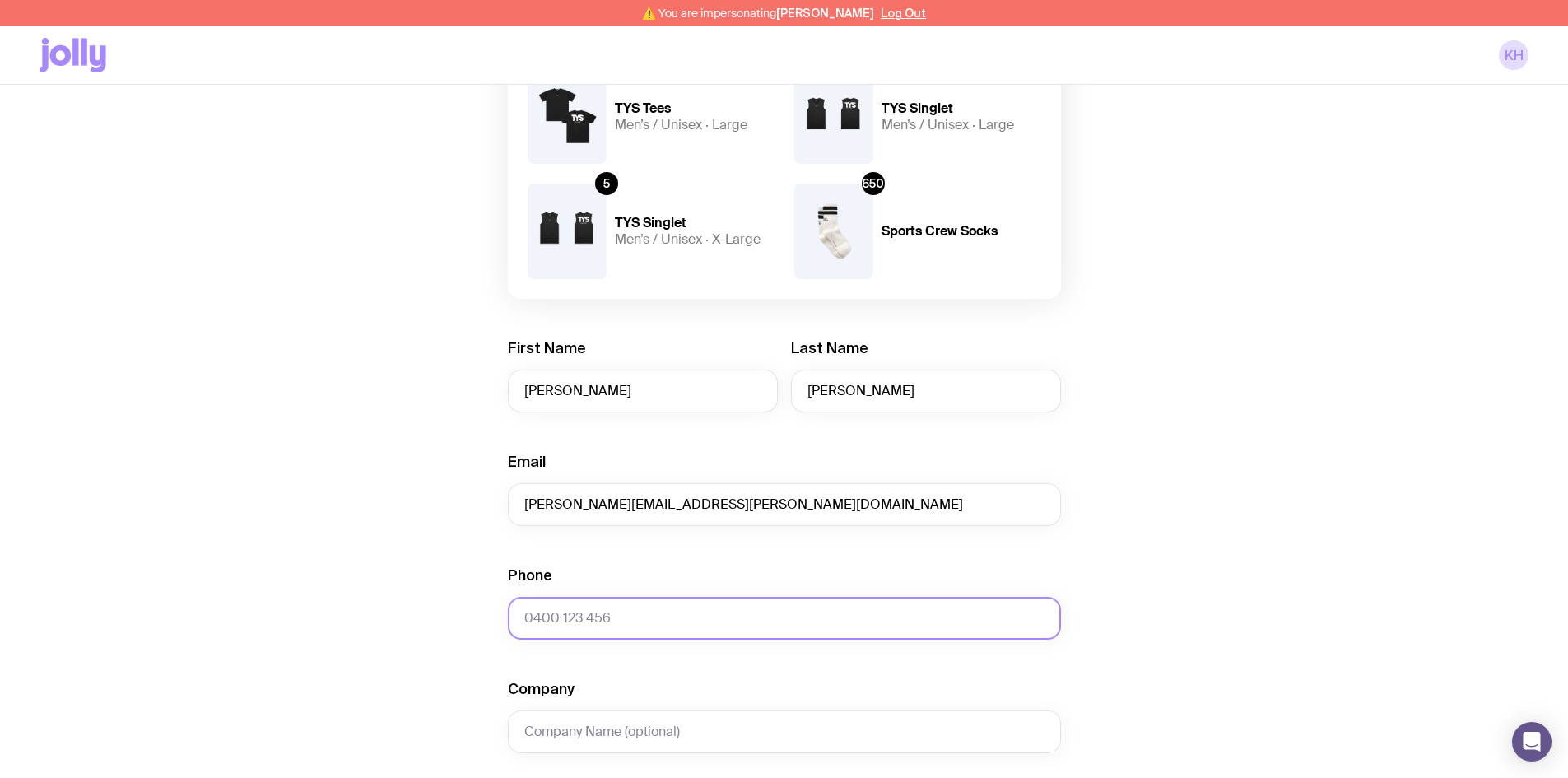
click at [560, 617] on input "Phone" at bounding box center [784, 618] width 553 height 43
paste input "0421 192 255"
type input "0421 192 255"
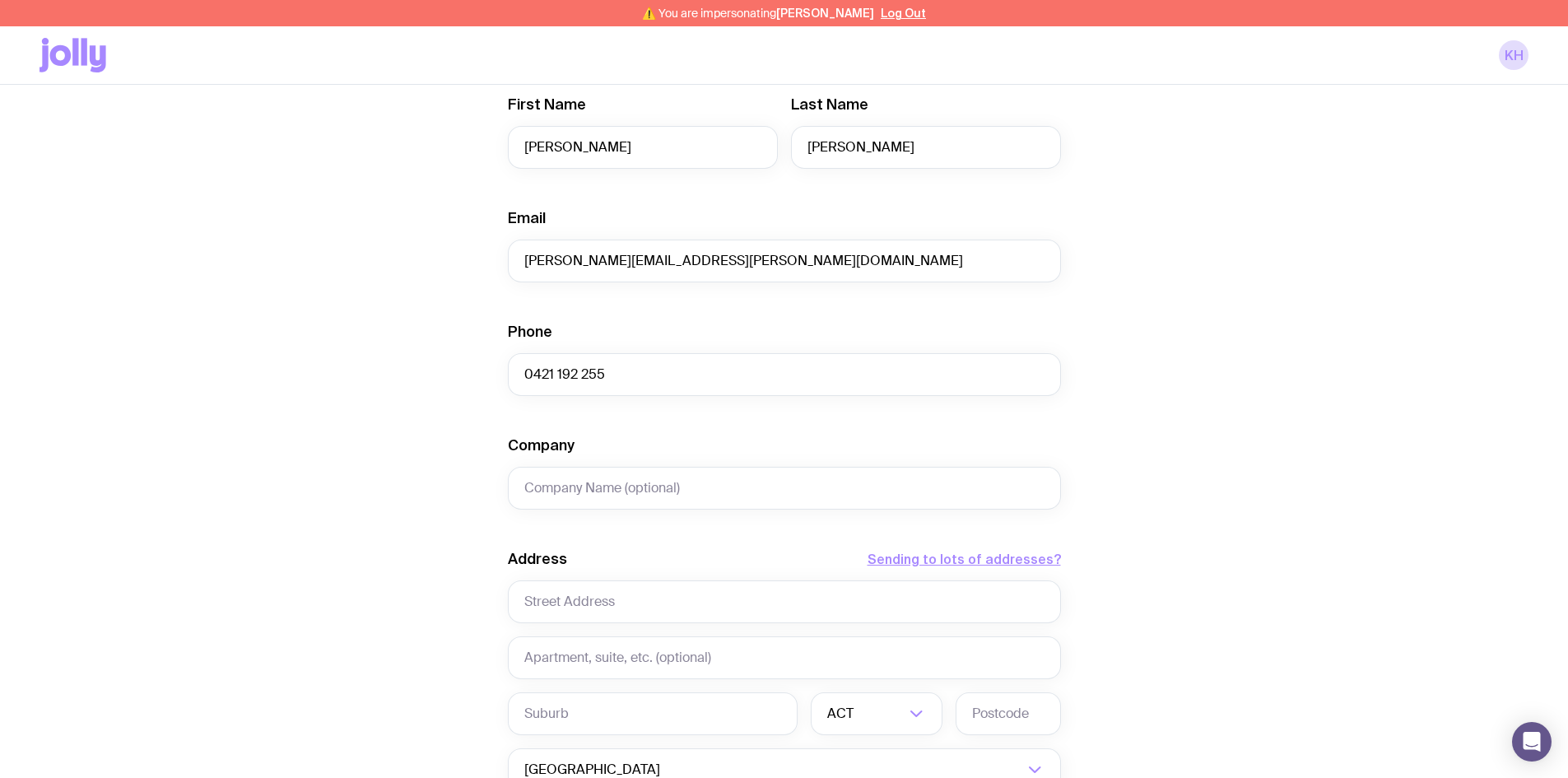
scroll to position [577, 0]
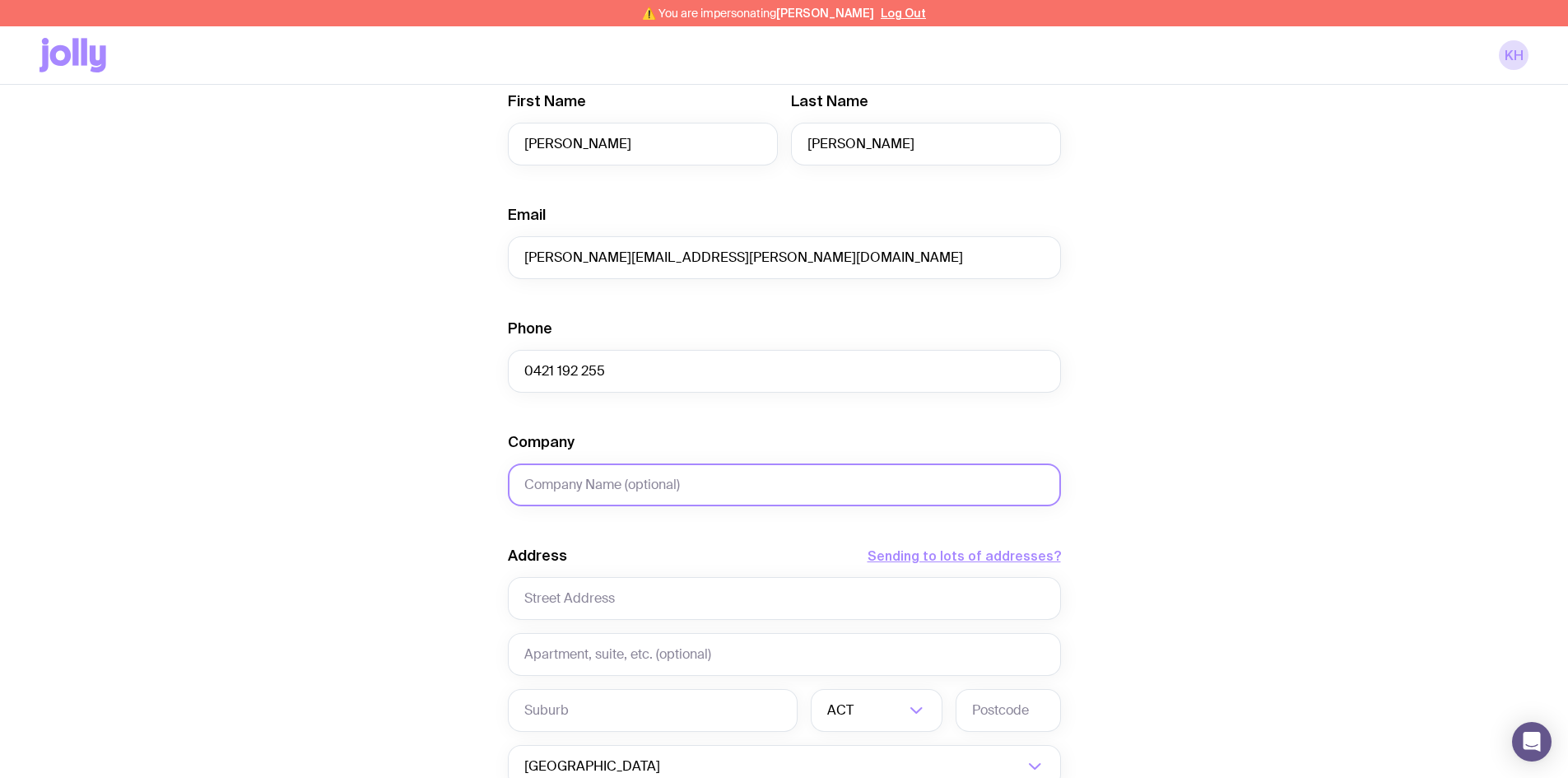
click at [594, 486] on input "Company" at bounding box center [784, 485] width 553 height 43
paste input "SAMSUNG - SYDNEY OLYMPIC PARK"
type input "SAMSUNG - SYDNEY OLYMPIC PARK"
click at [606, 657] on input "text" at bounding box center [784, 654] width 553 height 43
click at [545, 599] on input "text" at bounding box center [784, 599] width 553 height 43
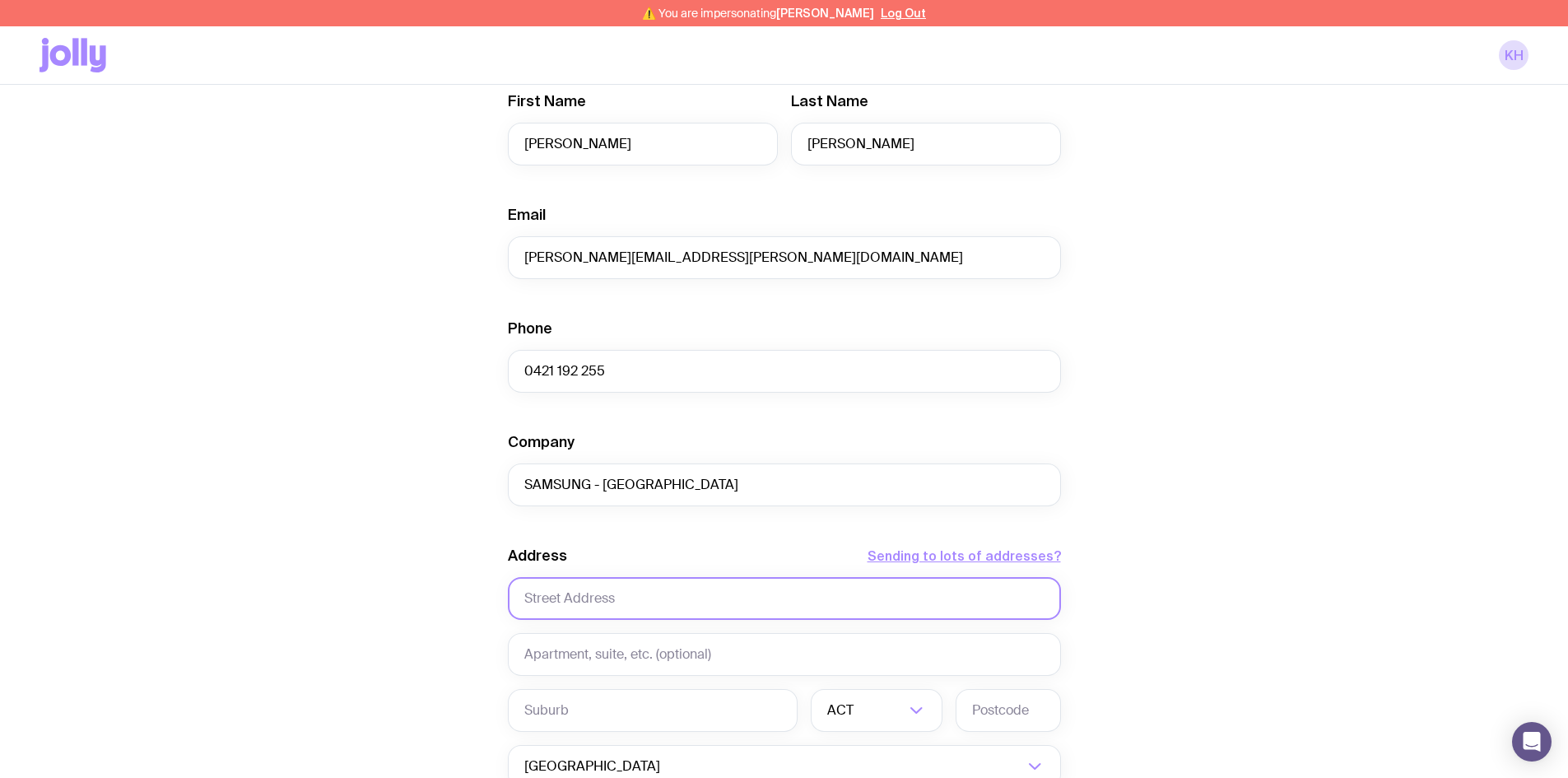
paste input "3 Murray Rose Ave"
type input "3 Murray Rose Ave"
click at [559, 646] on input "text" at bounding box center [784, 654] width 553 height 43
drag, startPoint x: 559, startPoint y: 646, endPoint x: 550, endPoint y: 654, distance: 12.0
click at [550, 654] on input "text" at bounding box center [784, 654] width 553 height 43
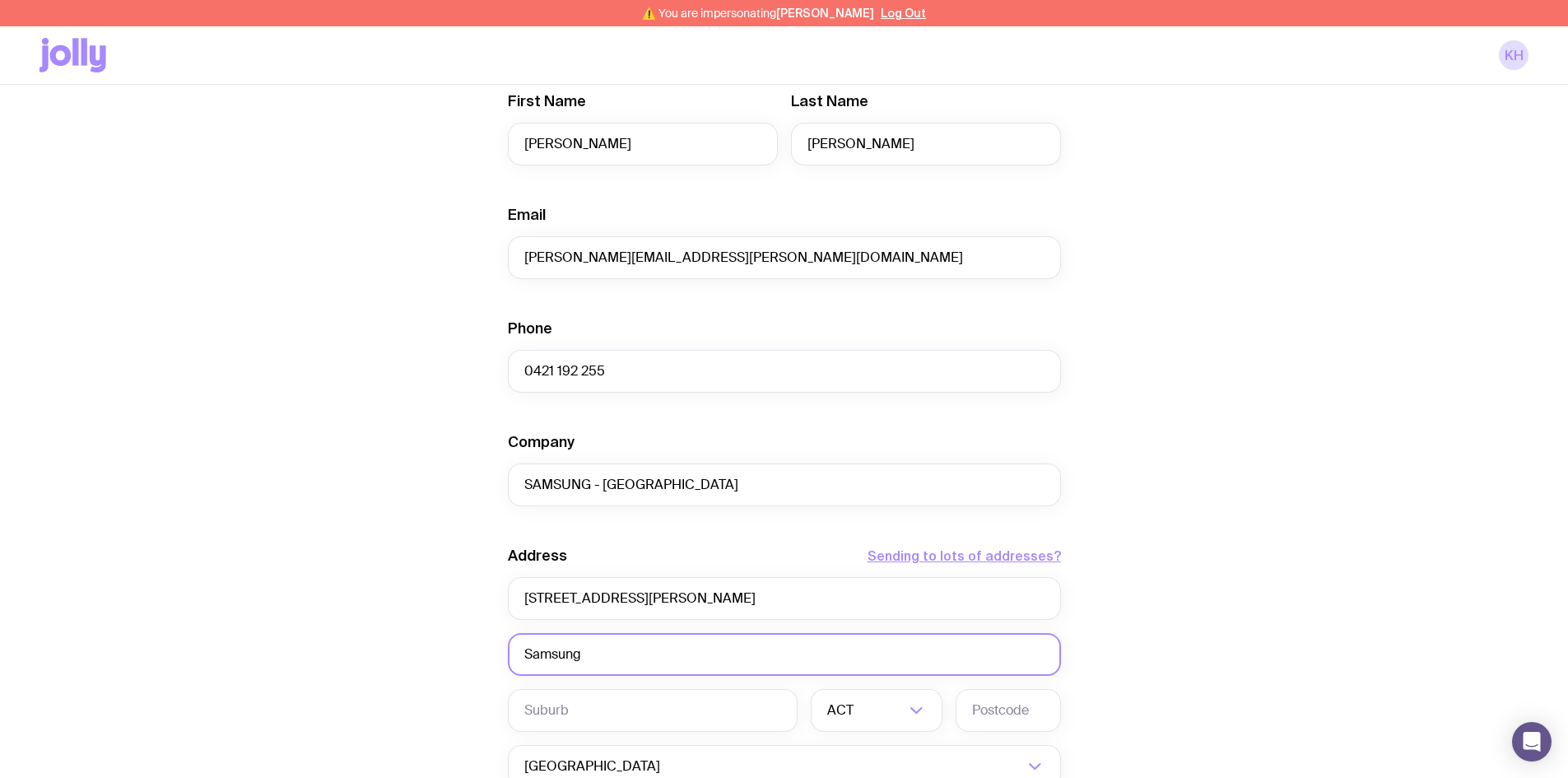
type input "Samsung"
click at [571, 711] on input "text" at bounding box center [653, 710] width 290 height 43
paste input "Sydney Olympic Park"
type input "Sydney Olympic Park"
click at [897, 716] on input "Search for option" at bounding box center [881, 710] width 48 height 43
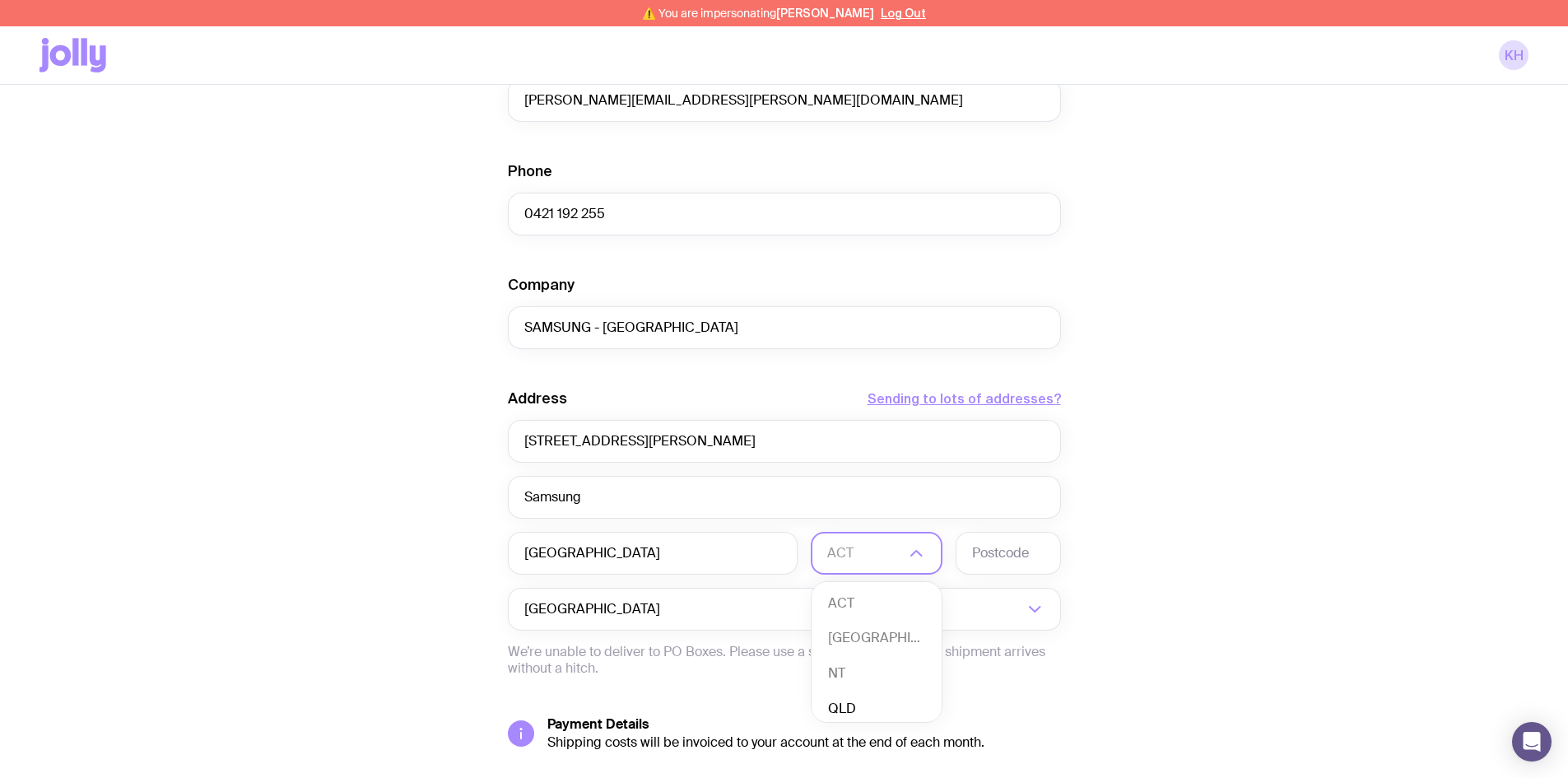
scroll to position [741, 0]
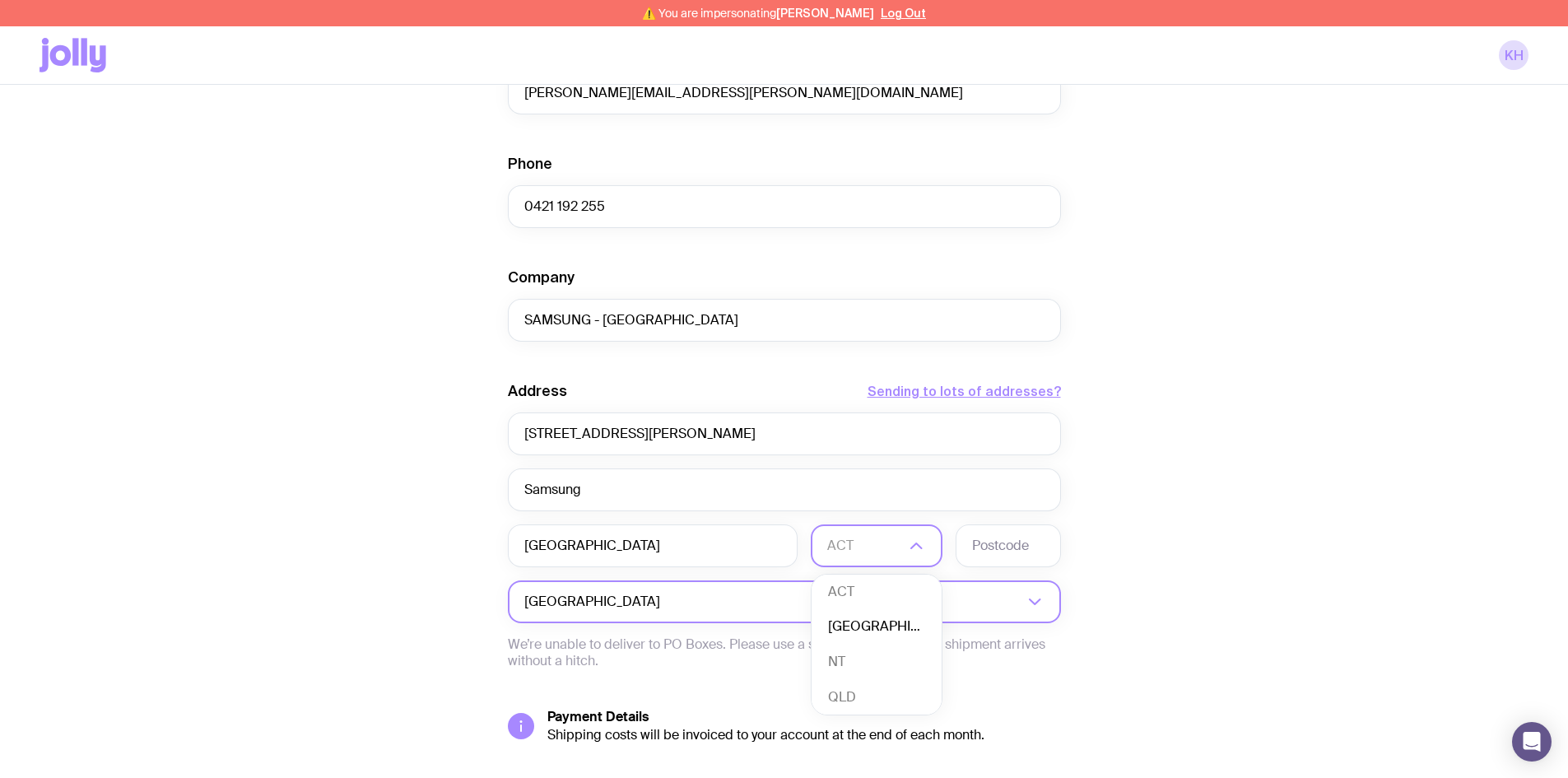
drag, startPoint x: 883, startPoint y: 629, endPoint x: 938, endPoint y: 586, distance: 69.8
click at [882, 629] on li "NSW" at bounding box center [877, 627] width 130 height 35
click at [1001, 550] on input "text" at bounding box center [1009, 545] width 105 height 43
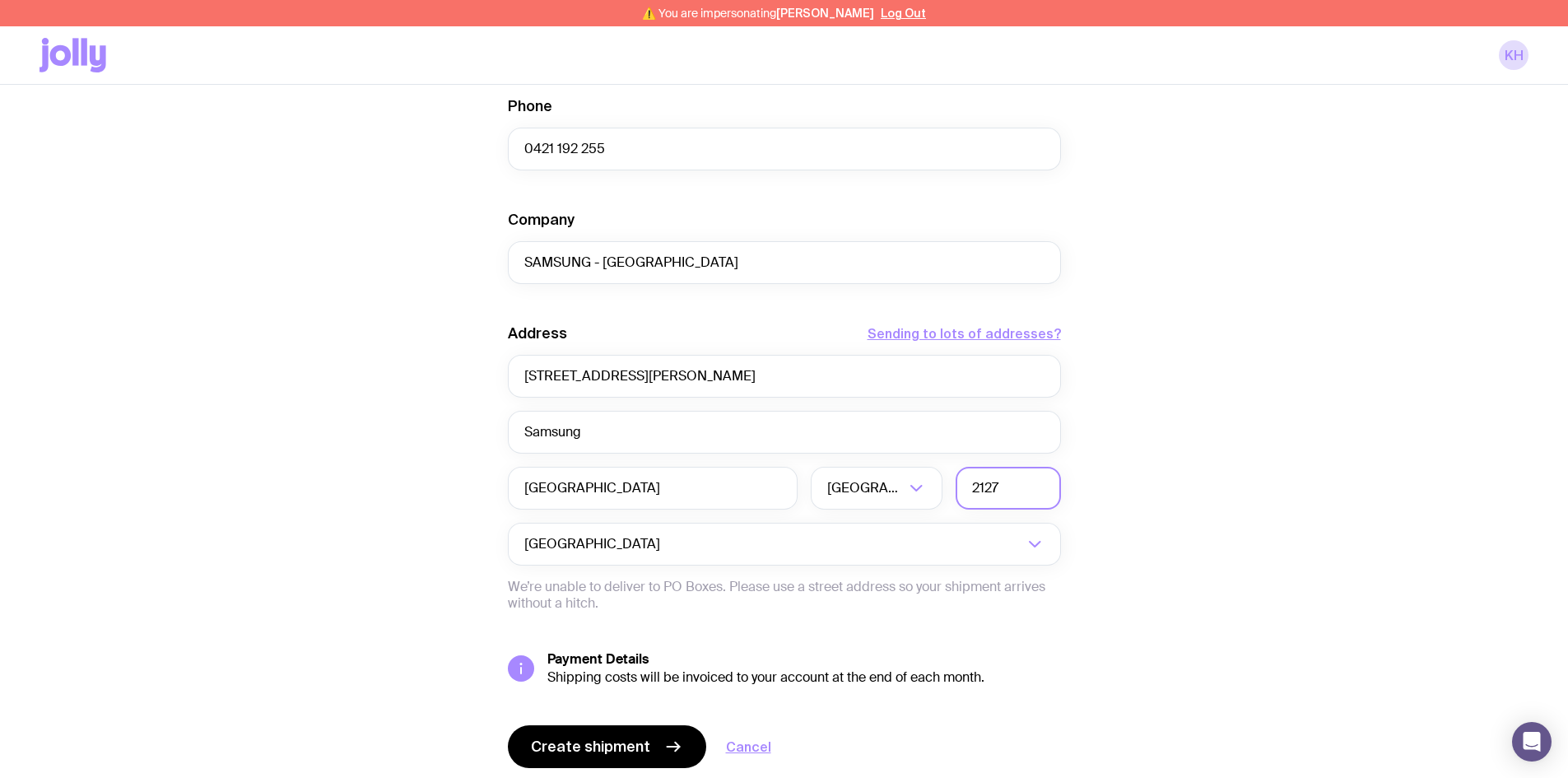
scroll to position [855, 0]
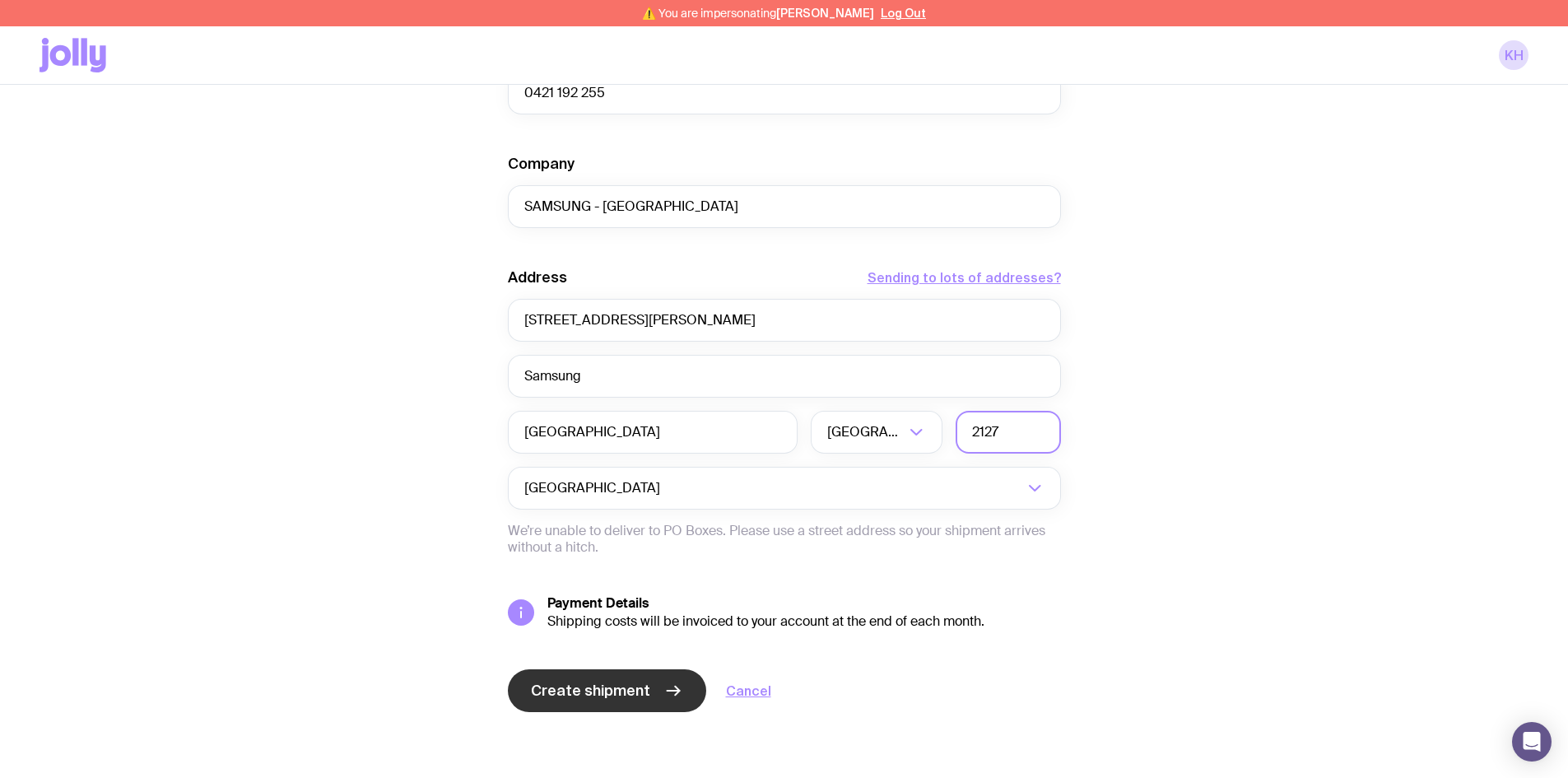
type input "2127"
click at [598, 680] on button "Create shipment" at bounding box center [607, 690] width 198 height 43
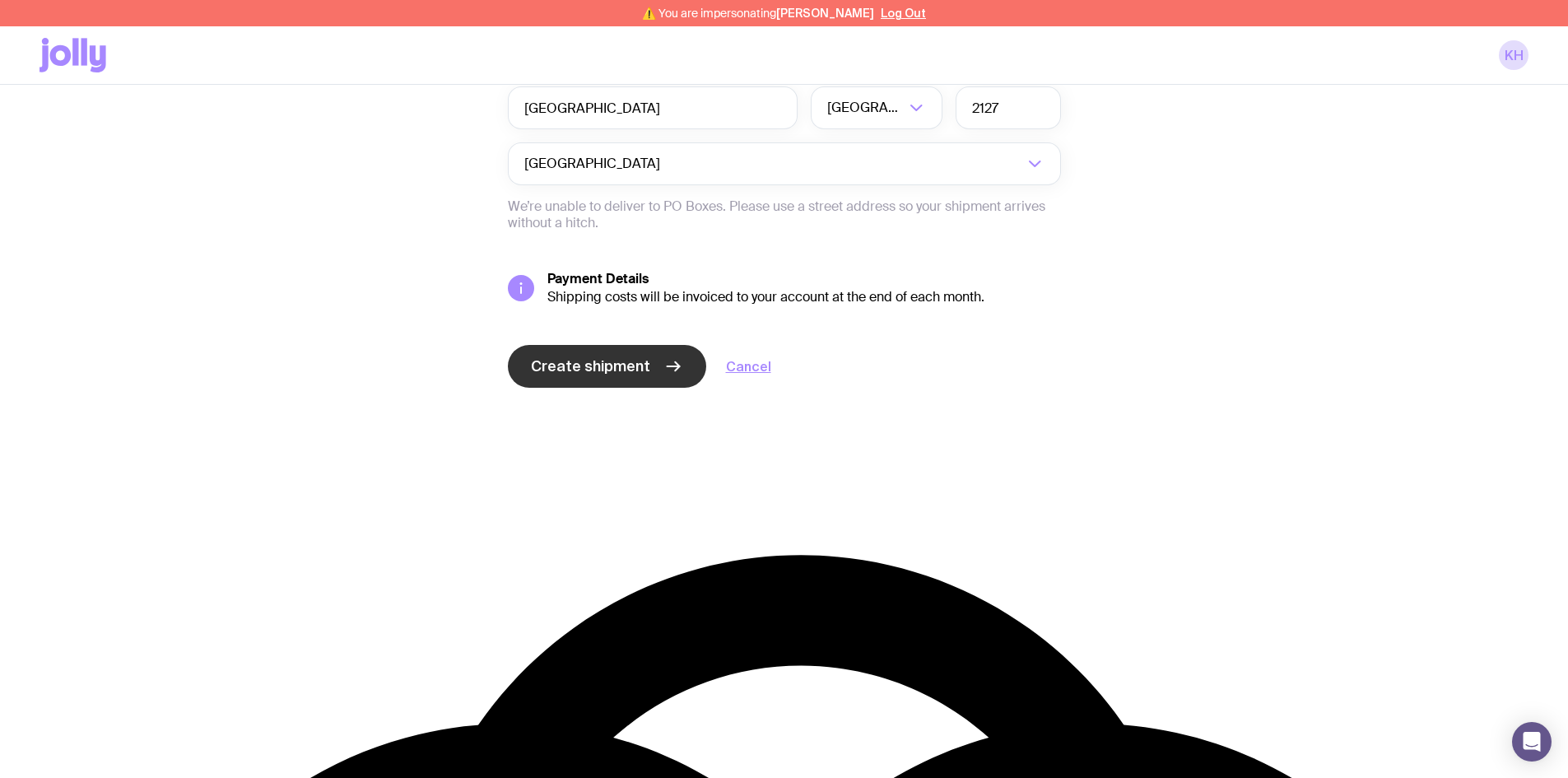
scroll to position [0, 0]
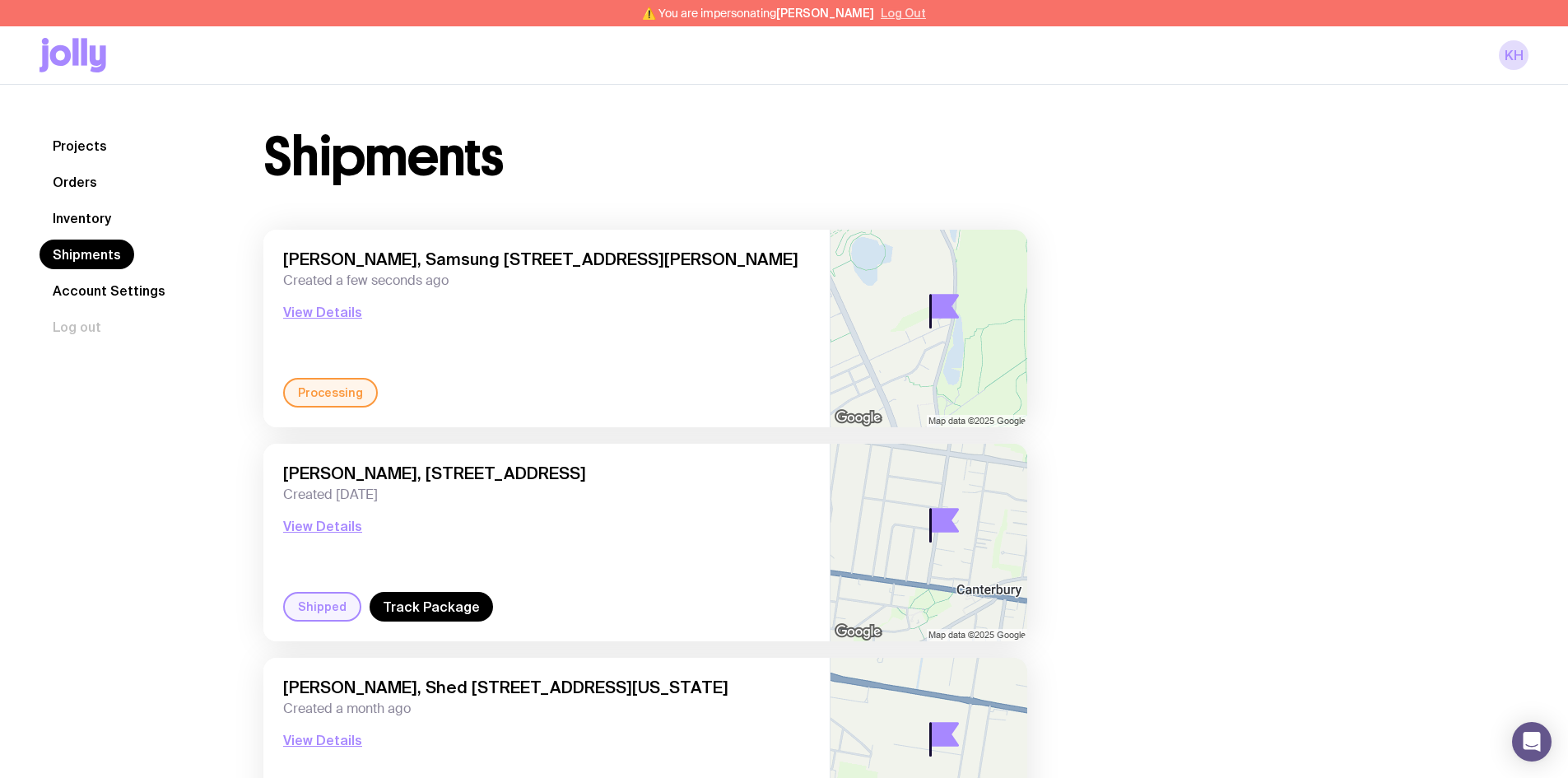
click at [889, 12] on button "Log Out" at bounding box center [904, 13] width 45 height 14
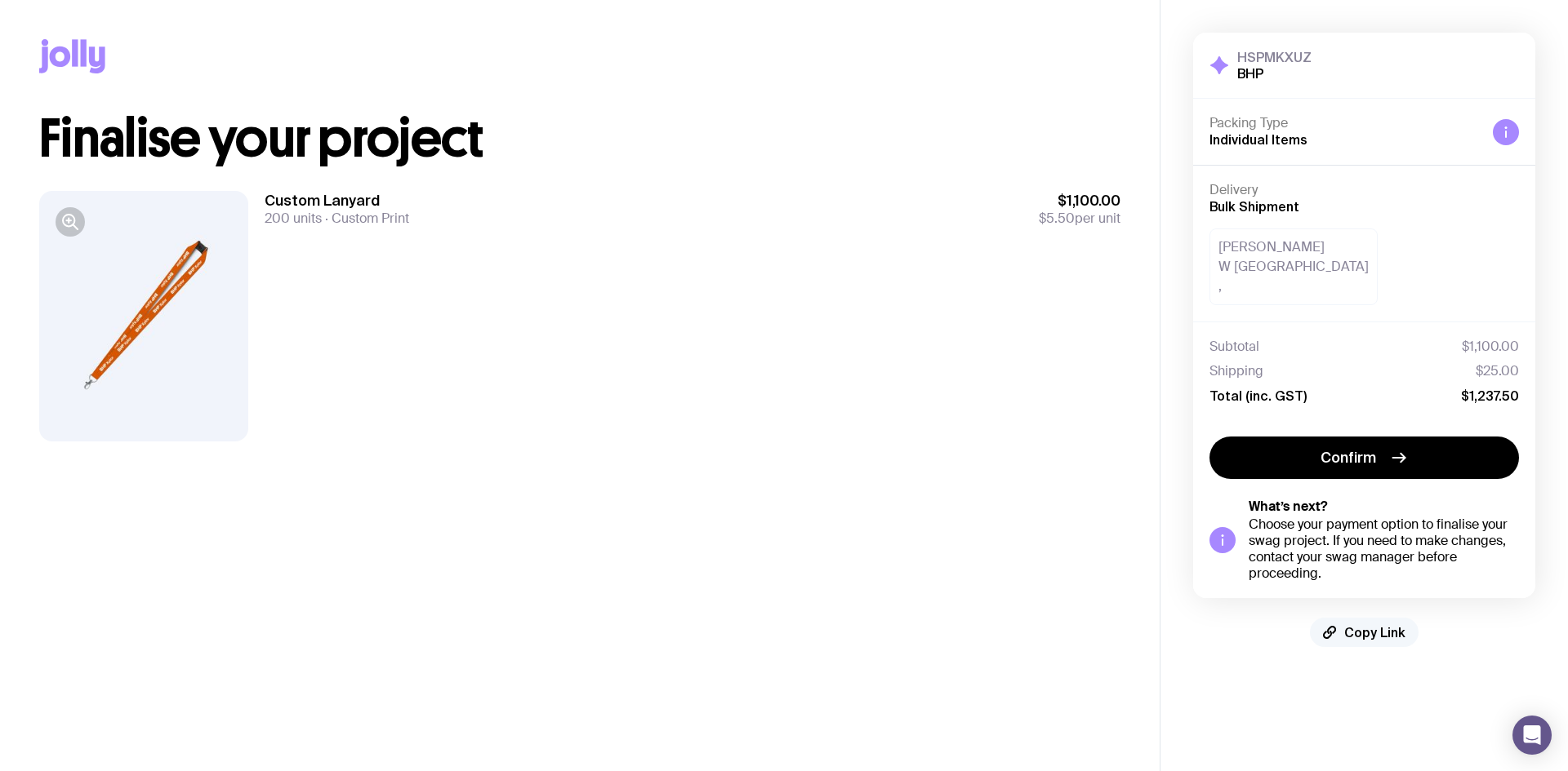
click at [1369, 635] on span "Copy Link" at bounding box center [1375, 633] width 61 height 16
drag, startPoint x: 1378, startPoint y: 635, endPoint x: 980, endPoint y: 484, distance: 425.7
click at [1376, 635] on span "Copied!" at bounding box center [1375, 633] width 49 height 16
click at [1367, 642] on button "Copy Link" at bounding box center [1364, 632] width 109 height 30
click at [1367, 635] on span "Copied!" at bounding box center [1375, 633] width 49 height 16
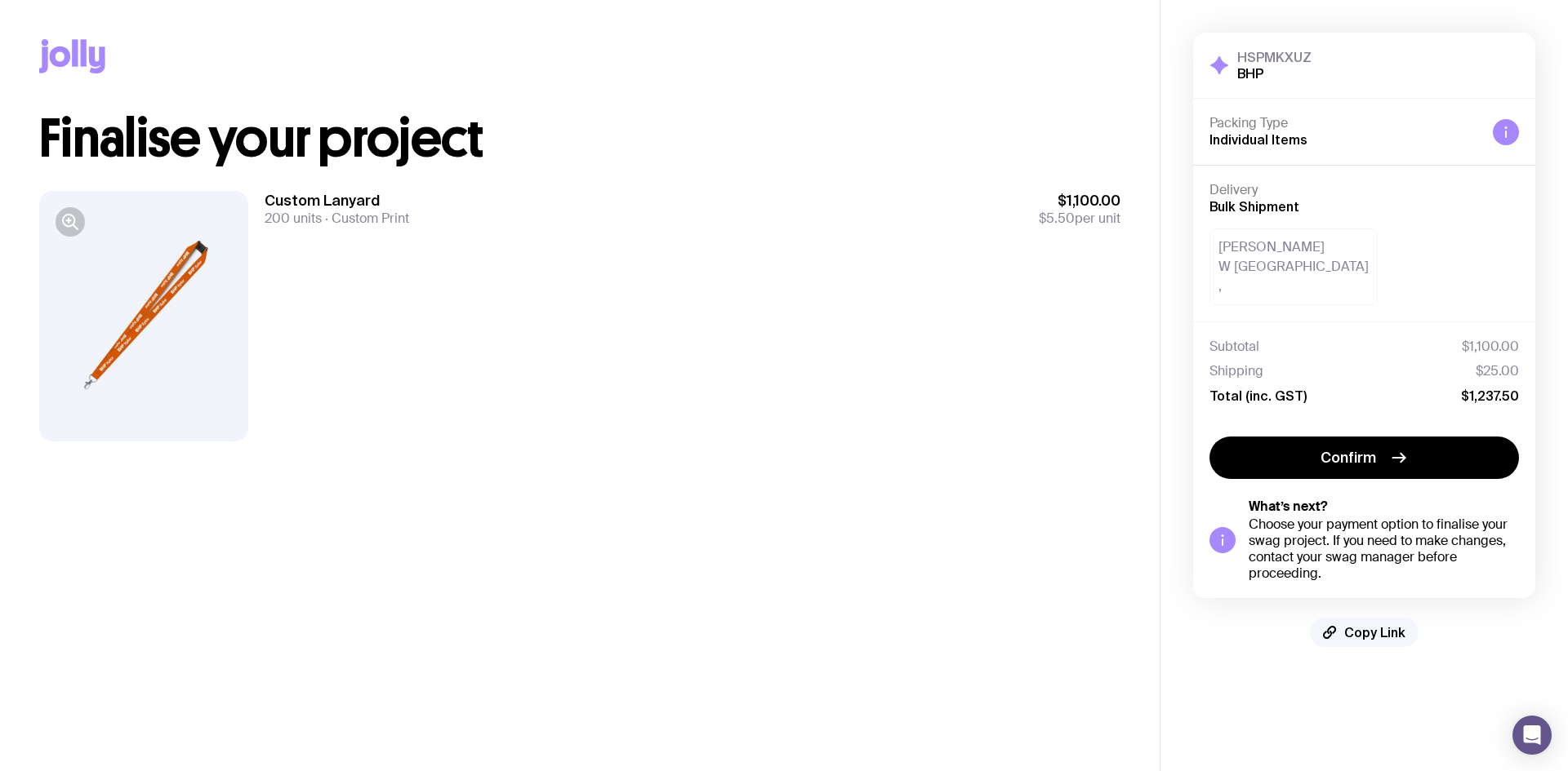
click at [1356, 637] on span "Copy Link" at bounding box center [1375, 633] width 61 height 16
click at [1375, 637] on span "Copied!" at bounding box center [1375, 633] width 49 height 16
drag, startPoint x: 1360, startPoint y: 635, endPoint x: 1231, endPoint y: 561, distance: 148.7
click at [1360, 635] on span "Copy Link" at bounding box center [1375, 633] width 61 height 16
click at [1379, 629] on span "Copied!" at bounding box center [1375, 633] width 49 height 16
